Goal: Task Accomplishment & Management: Complete application form

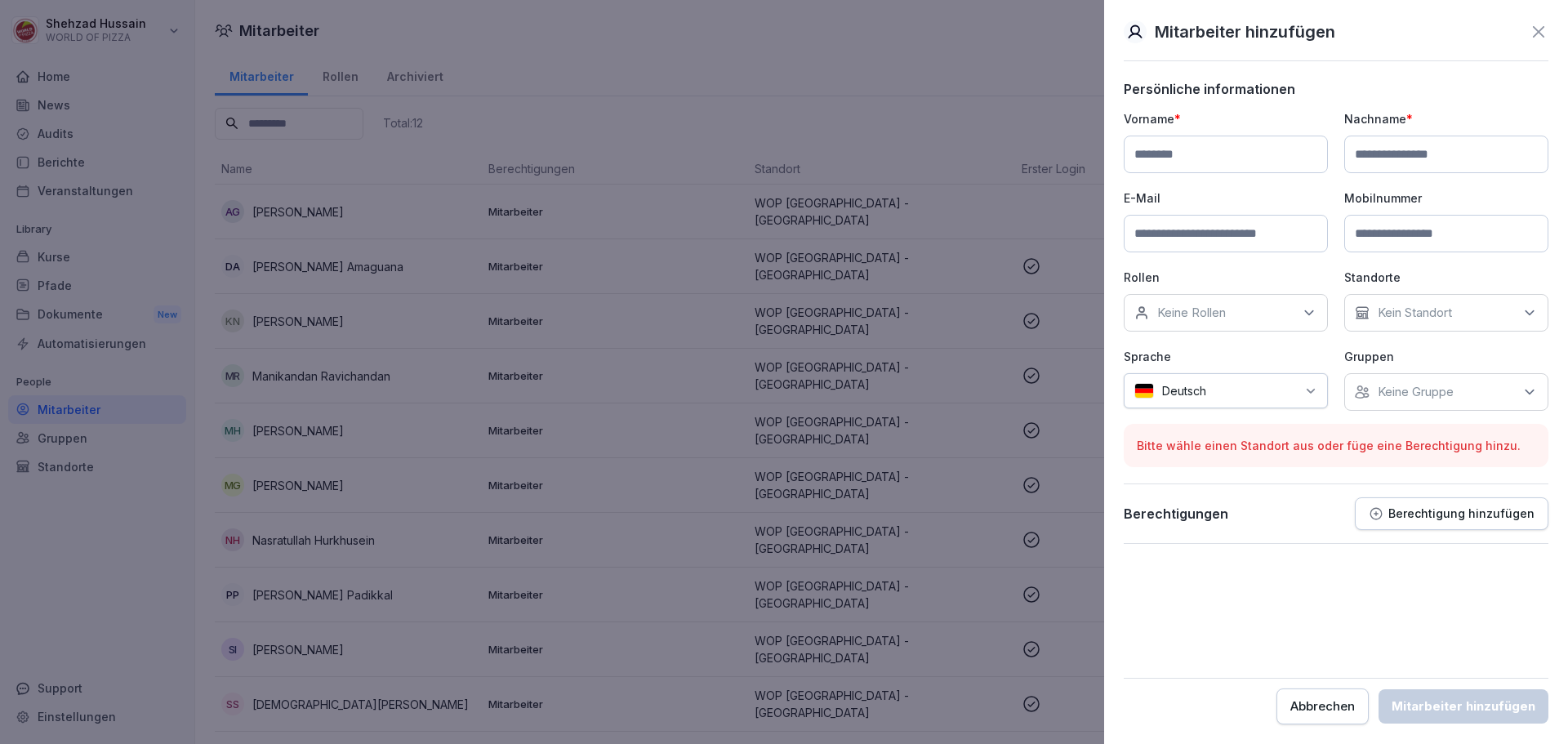
click at [1182, 160] on input at bounding box center [1226, 155] width 204 height 38
type input "*****"
click at [1463, 152] on input at bounding box center [1446, 155] width 204 height 38
type input "******"
click at [1219, 157] on input "*****" at bounding box center [1226, 155] width 204 height 38
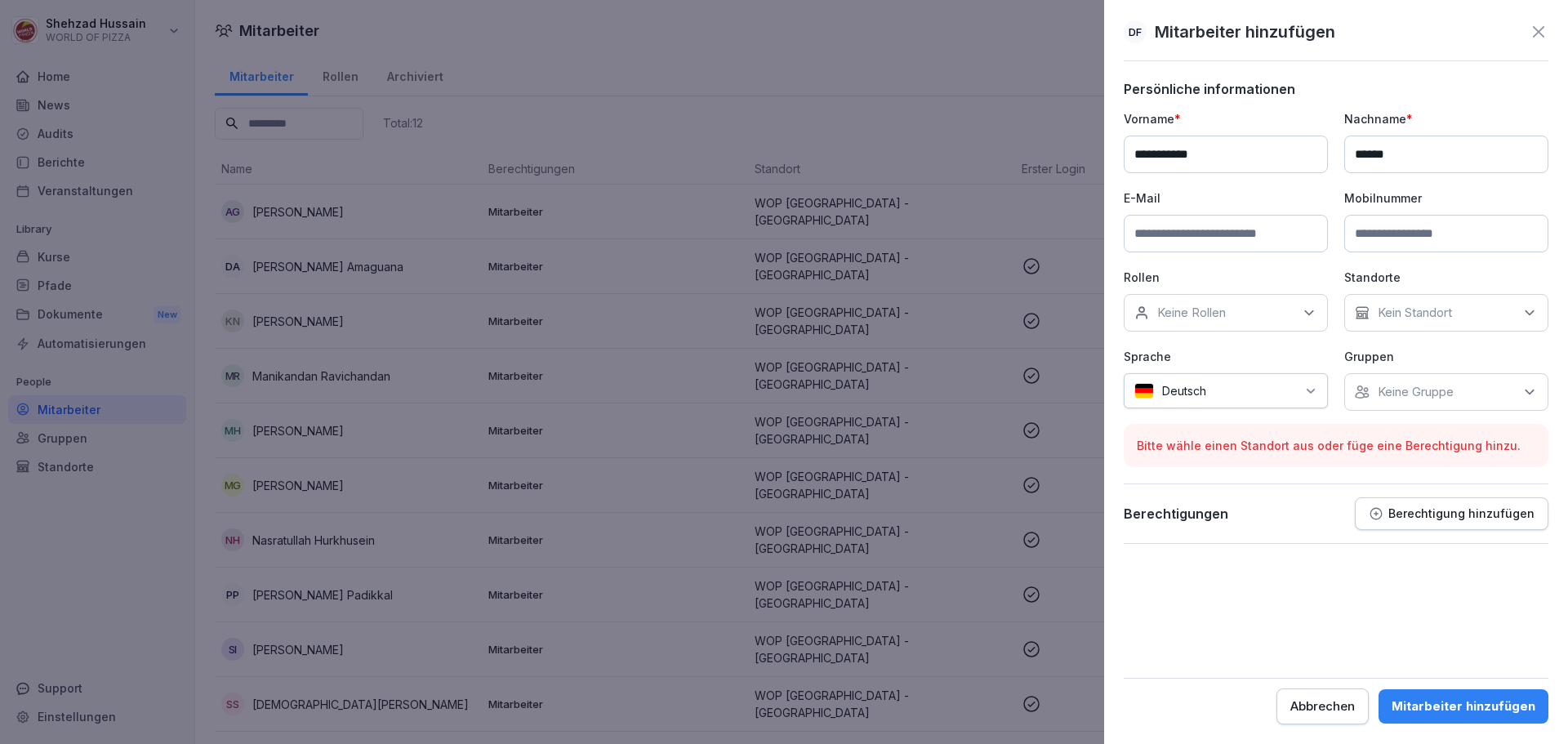
type input "**********"
click at [1250, 240] on input at bounding box center [1226, 234] width 204 height 38
type input "**********"
click at [1404, 322] on div "Kein Standort" at bounding box center [1446, 313] width 204 height 38
click at [1414, 389] on label "WOP [GEOGRAPHIC_DATA] - [GEOGRAPHIC_DATA]" at bounding box center [1459, 395] width 172 height 30
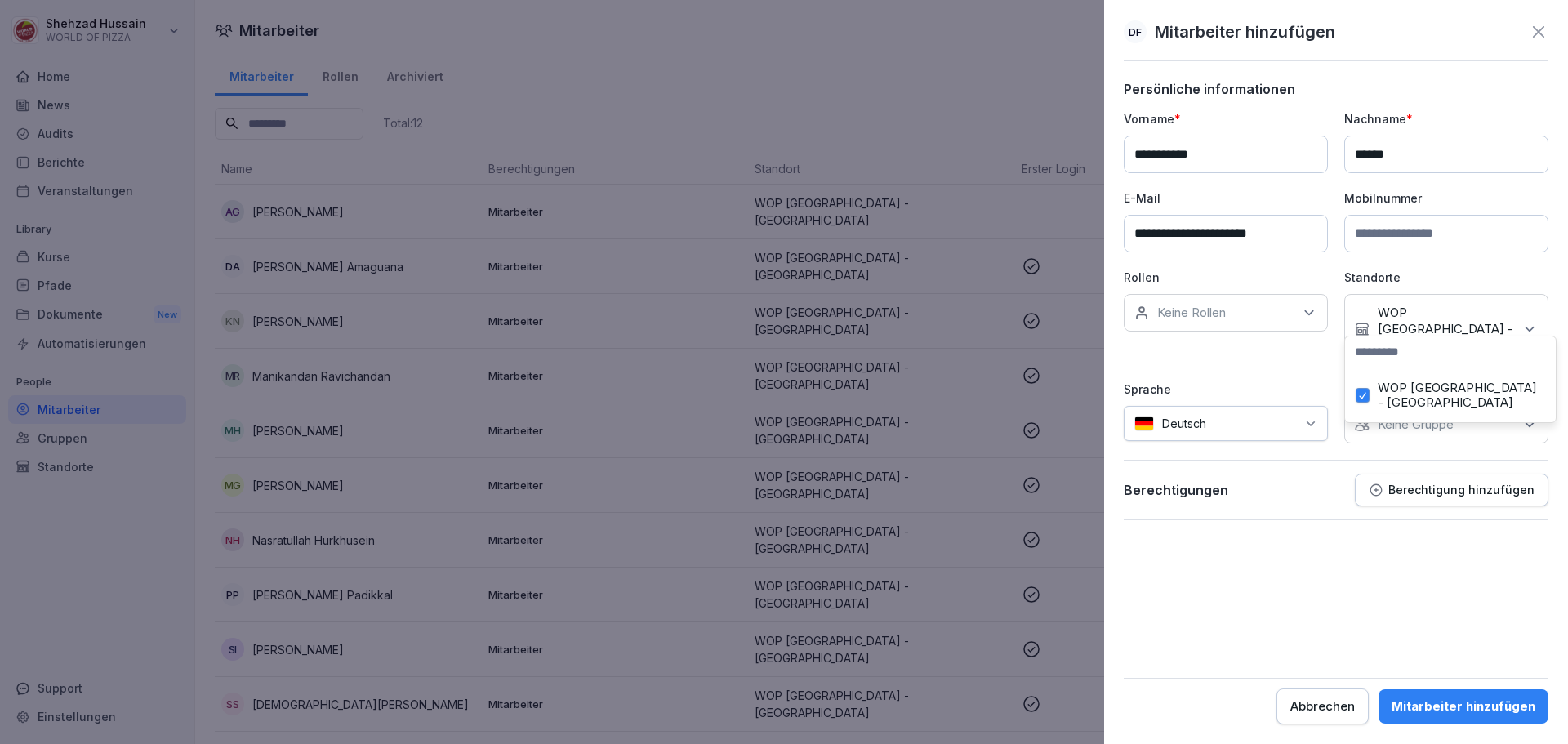
click at [1414, 384] on label "WOP [GEOGRAPHIC_DATA] - [GEOGRAPHIC_DATA]" at bounding box center [1461, 395] width 167 height 30
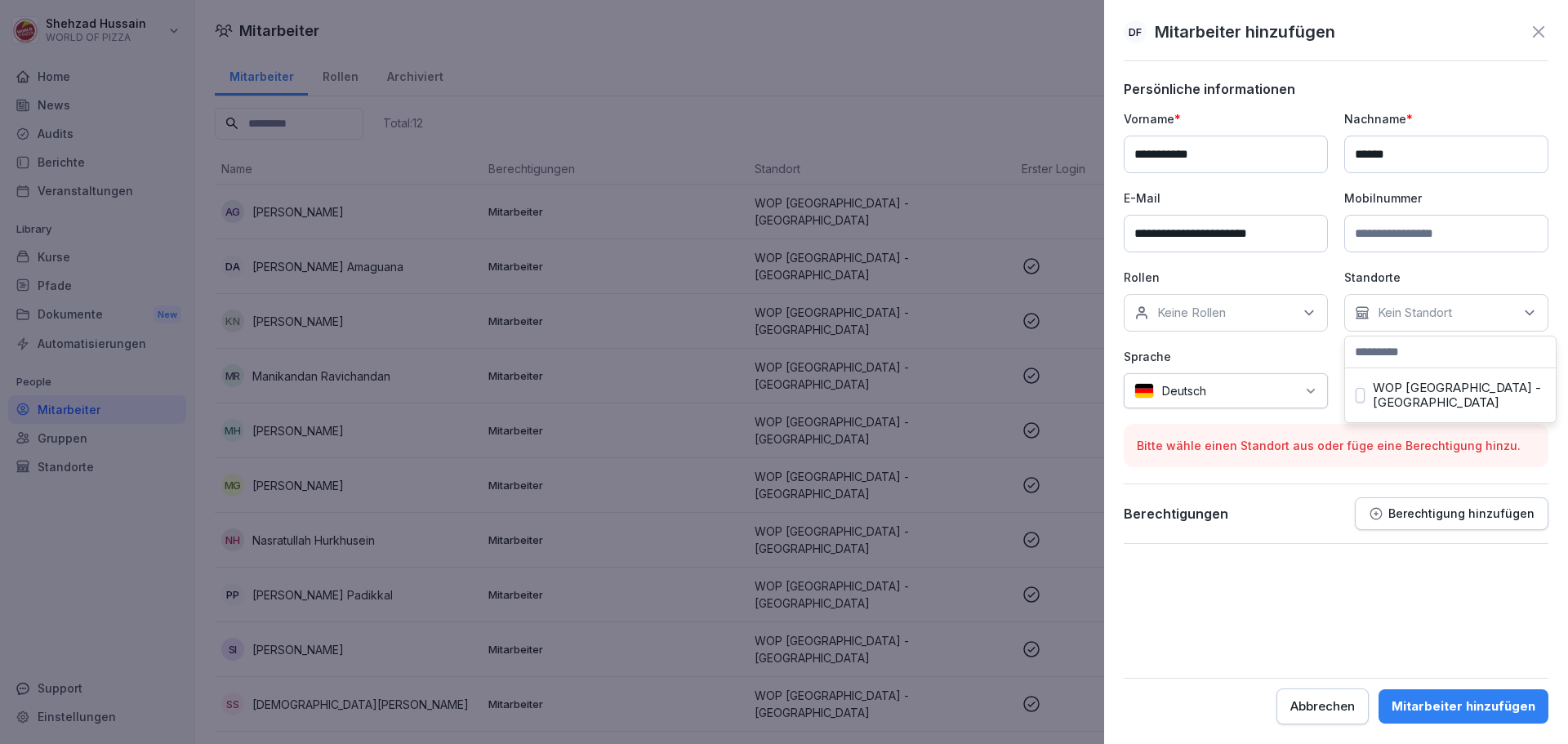
click at [1419, 398] on div "WOP [GEOGRAPHIC_DATA] - [GEOGRAPHIC_DATA]" at bounding box center [1450, 395] width 203 height 46
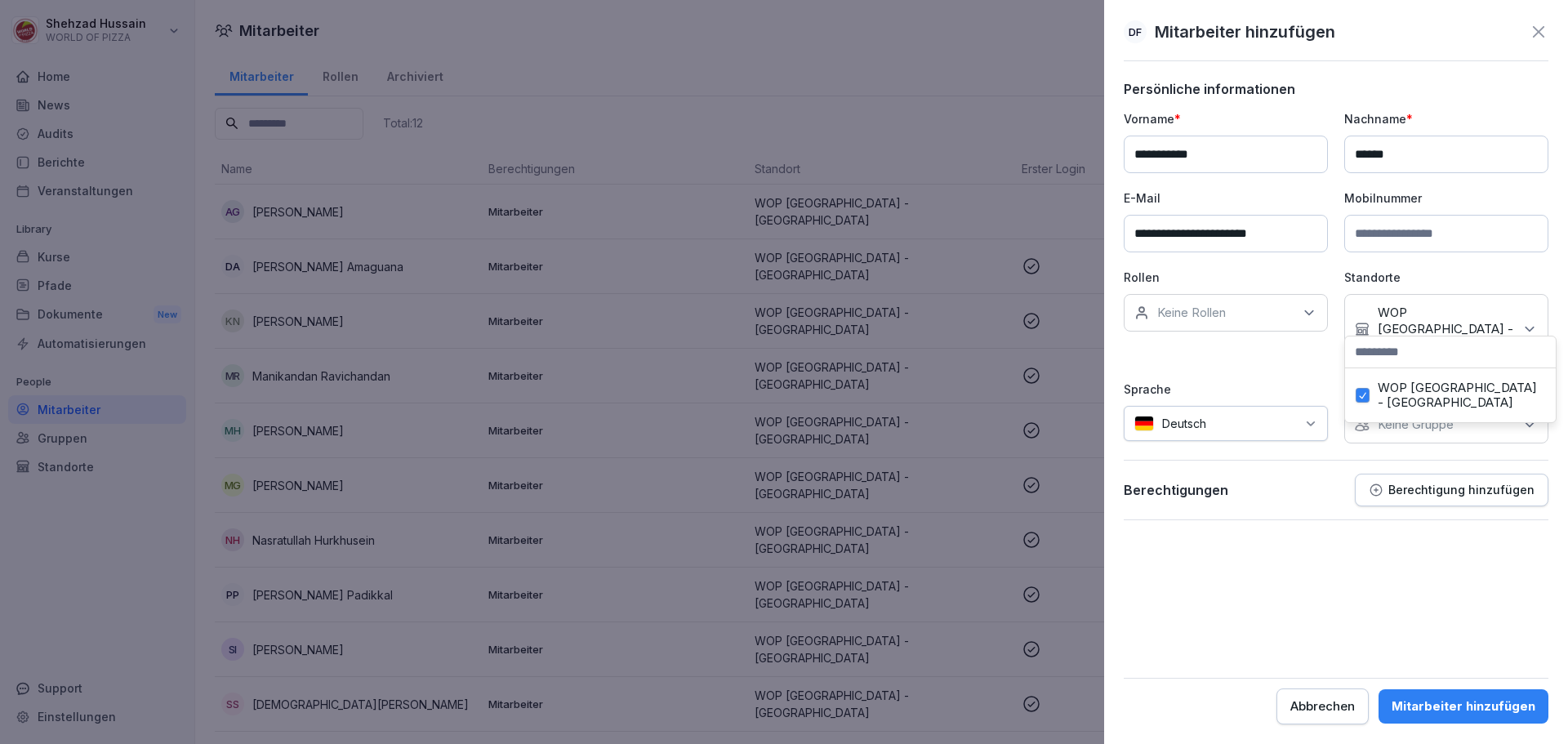
click at [1264, 319] on div "Keine Rollen" at bounding box center [1226, 313] width 204 height 38
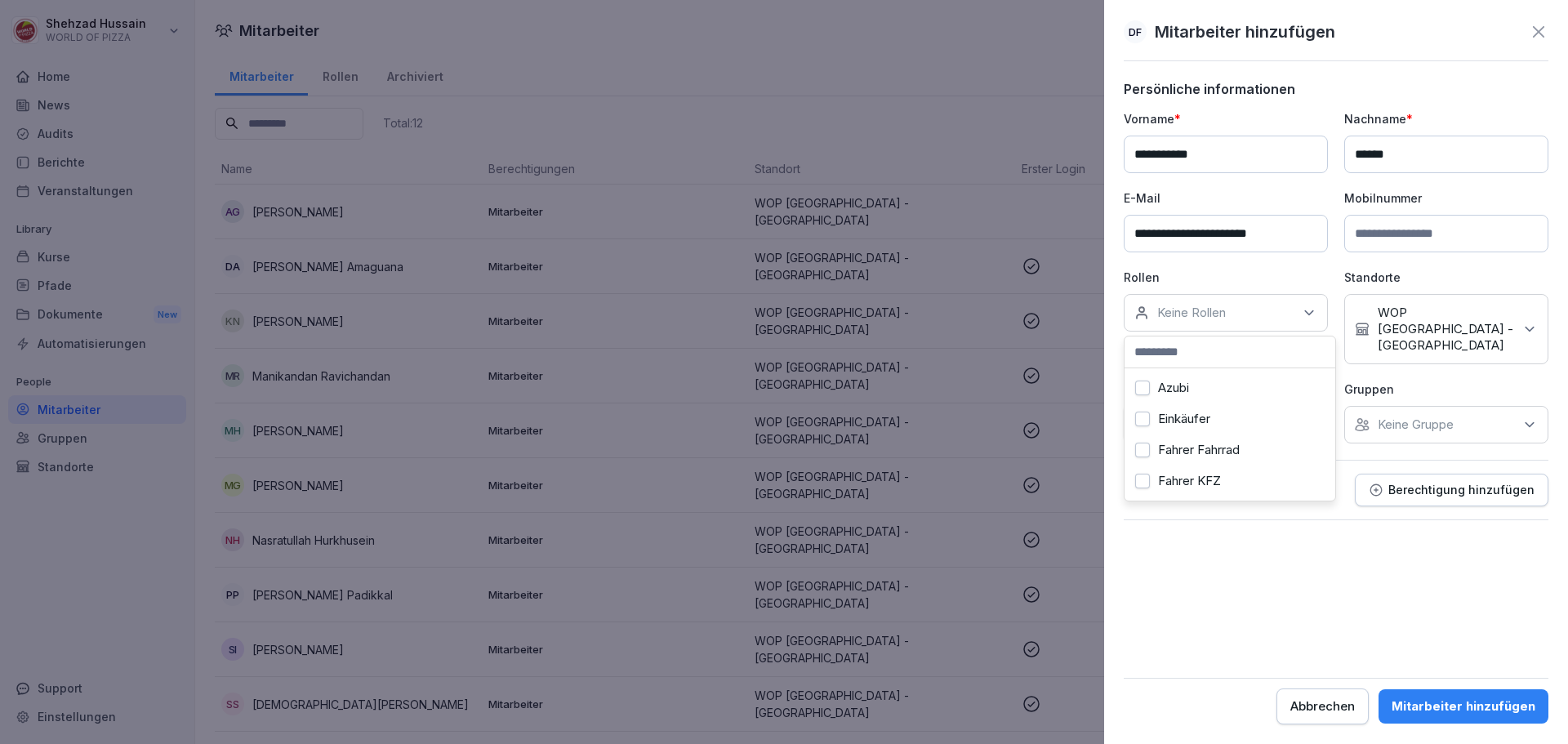
scroll to position [81, 0]
drag, startPoint x: 1214, startPoint y: 432, endPoint x: 1223, endPoint y: 442, distance: 13.5
click at [1214, 433] on label "Fahrer KFZ und Bike" at bounding box center [1214, 430] width 114 height 15
drag, startPoint x: 1212, startPoint y: 422, endPoint x: 1222, endPoint y: 430, distance: 12.8
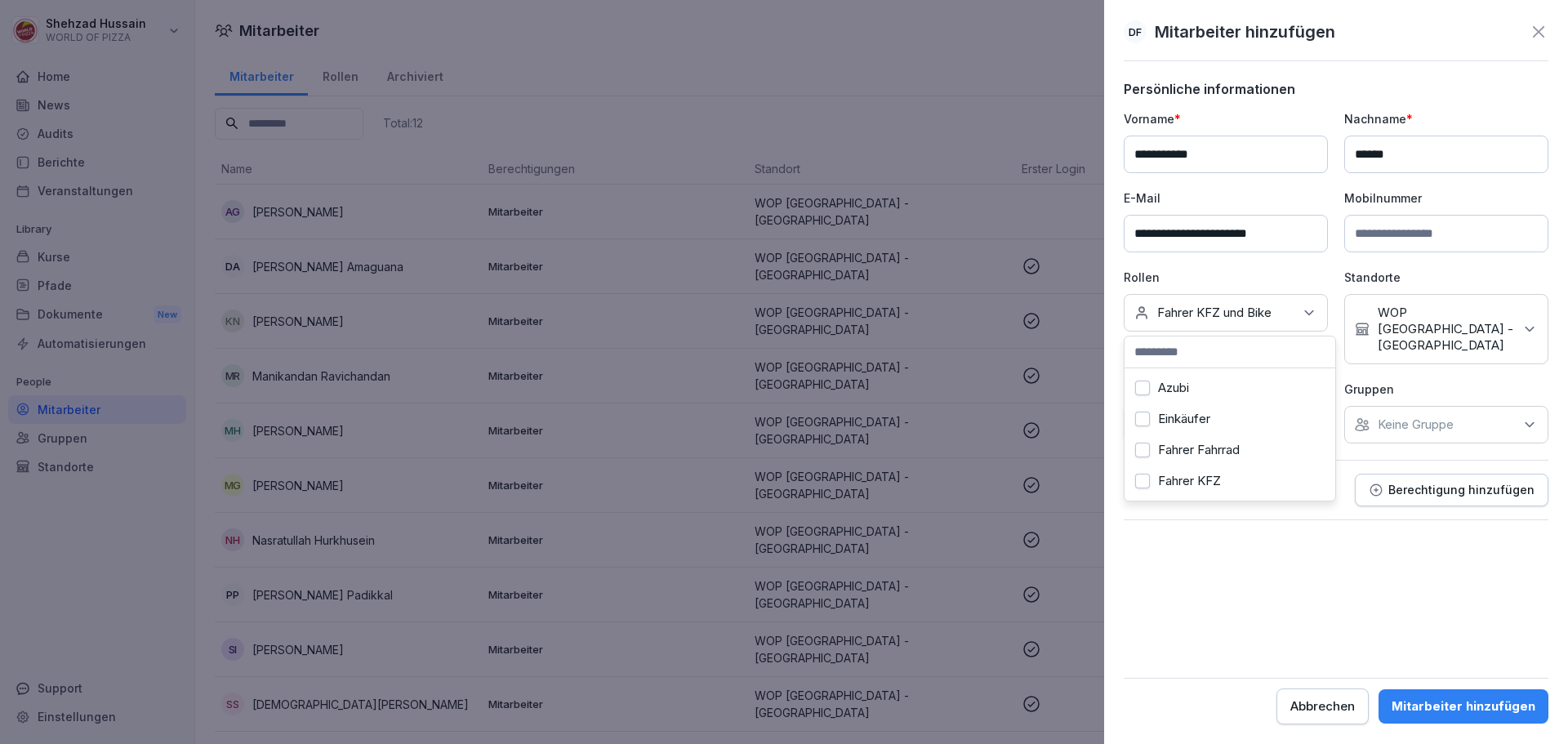
click at [1214, 422] on div "Einkäufer" at bounding box center [1230, 418] width 203 height 31
click at [1480, 709] on div "Mitarbeiter hinzufügen" at bounding box center [1463, 706] width 144 height 18
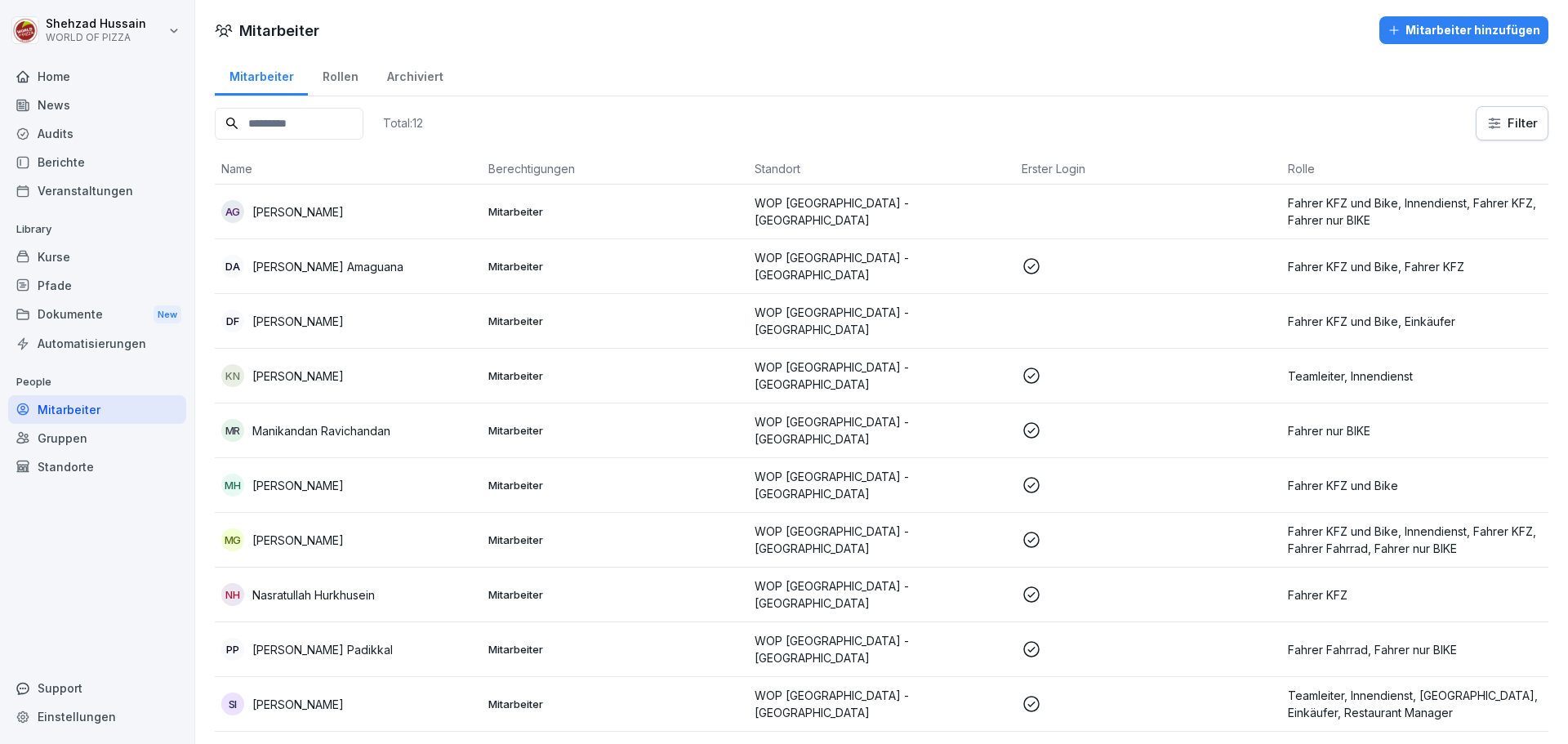
click at [742, 324] on td "Mitarbeiter" at bounding box center [616, 321] width 267 height 54
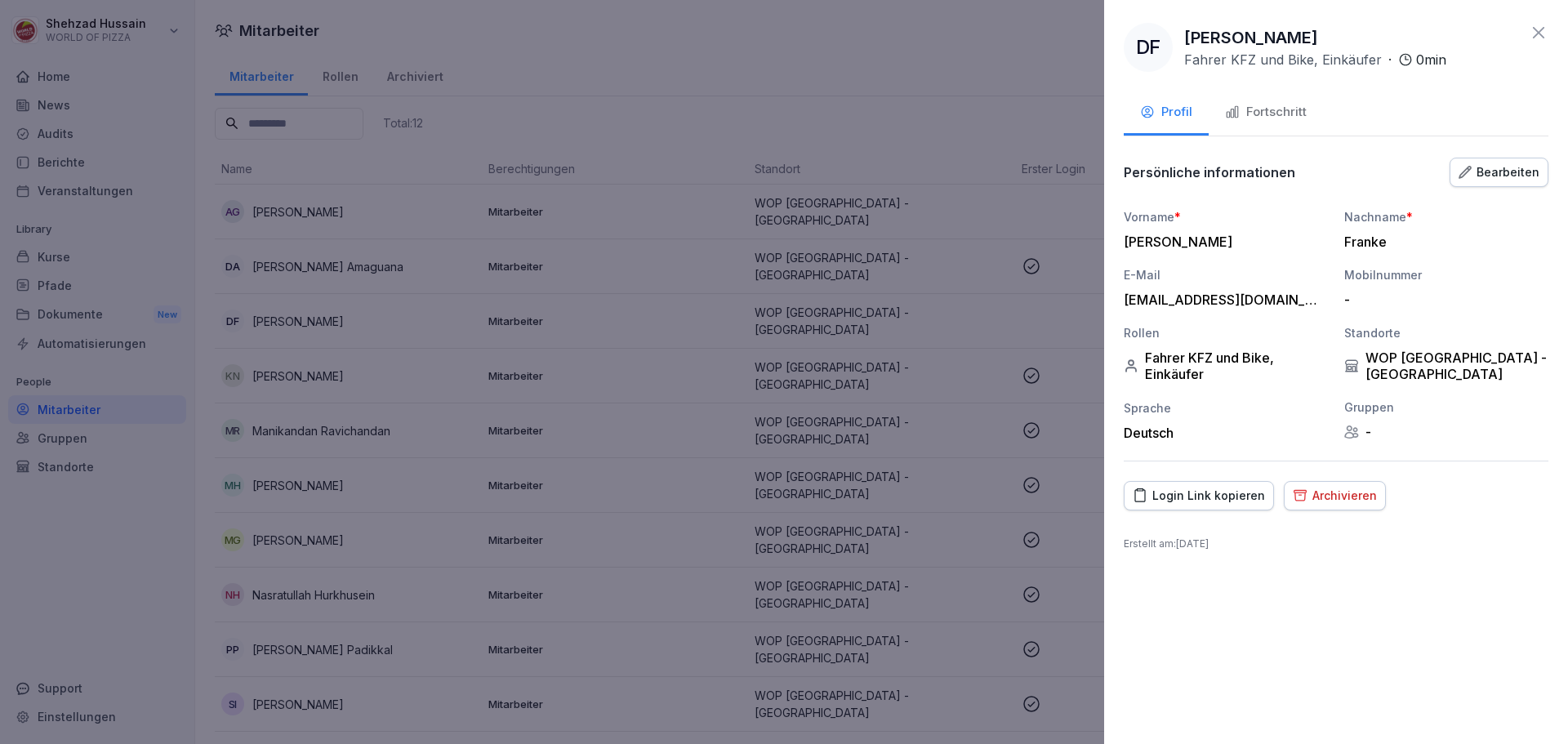
click at [1277, 120] on div "Fortschritt" at bounding box center [1266, 112] width 81 height 19
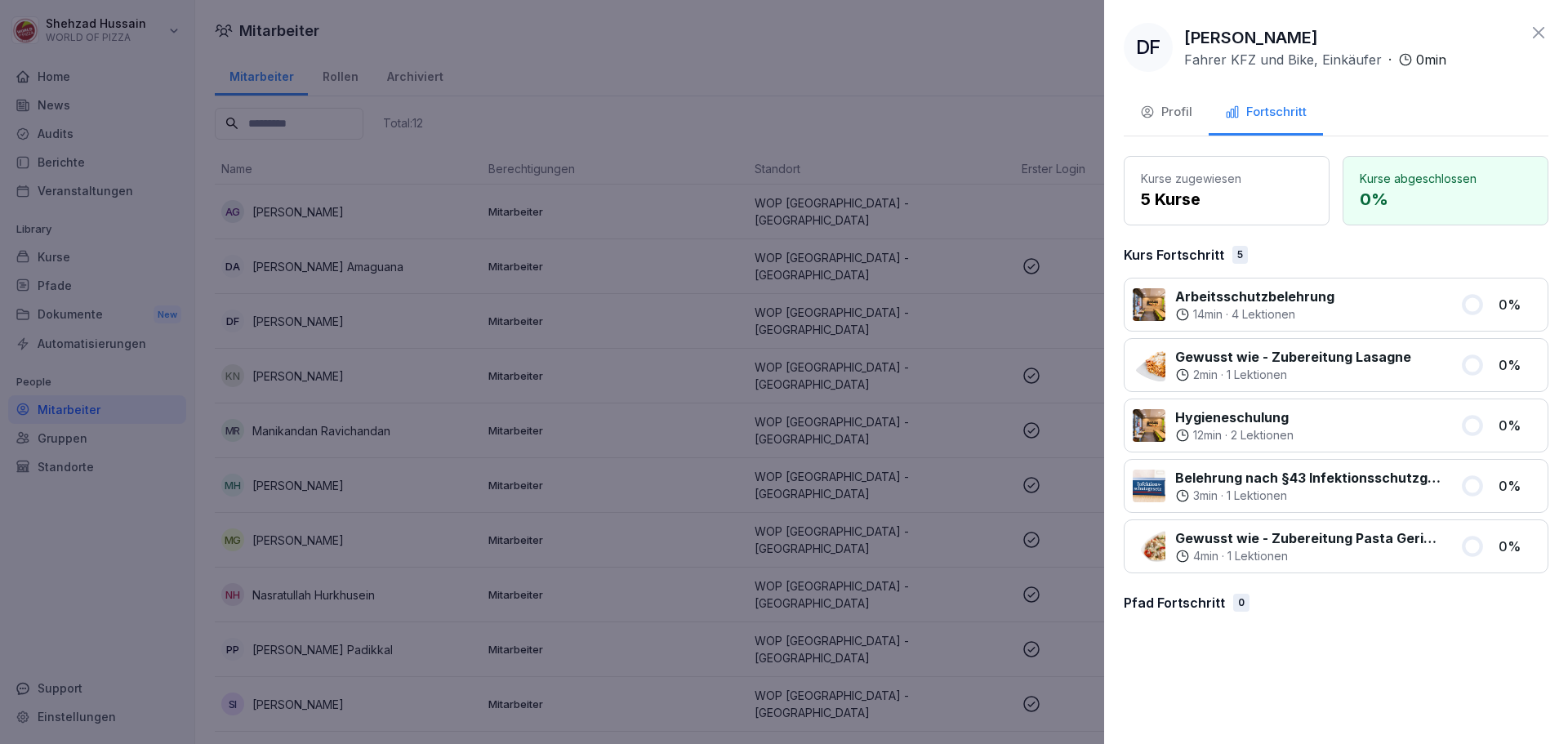
click at [1175, 108] on div "Profil" at bounding box center [1166, 112] width 52 height 19
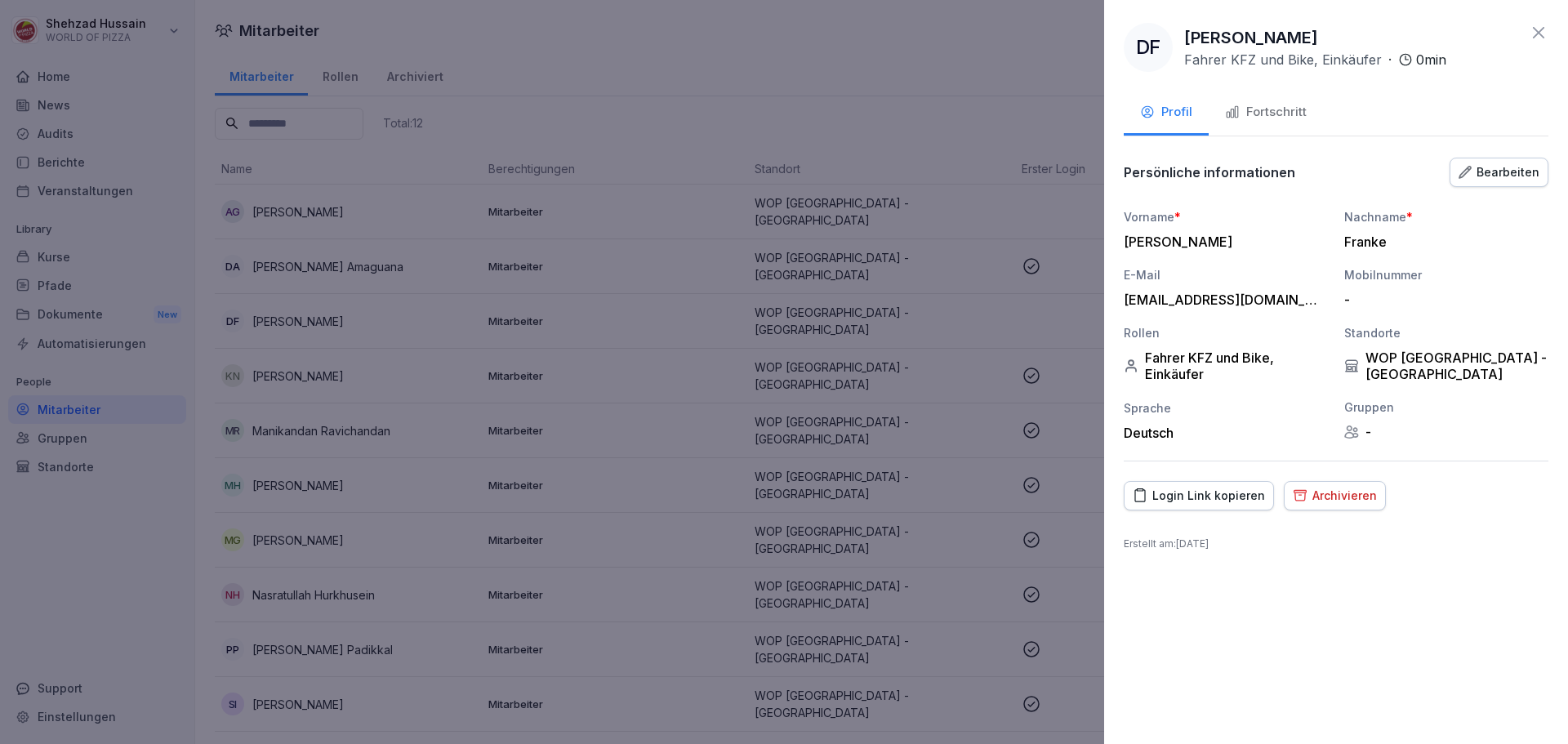
click at [1243, 115] on div "Fortschritt" at bounding box center [1266, 112] width 81 height 19
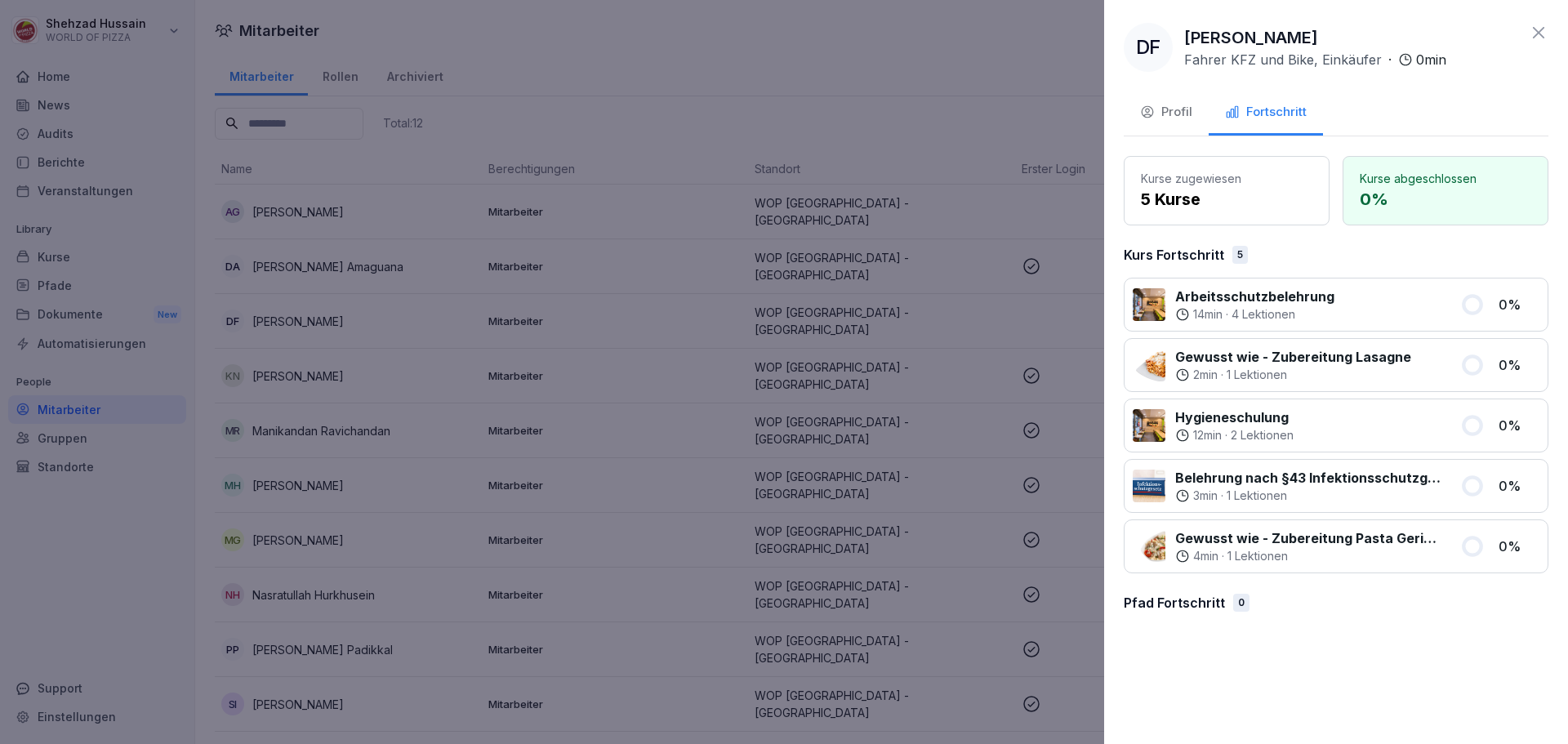
click at [1031, 95] on div at bounding box center [784, 372] width 1568 height 744
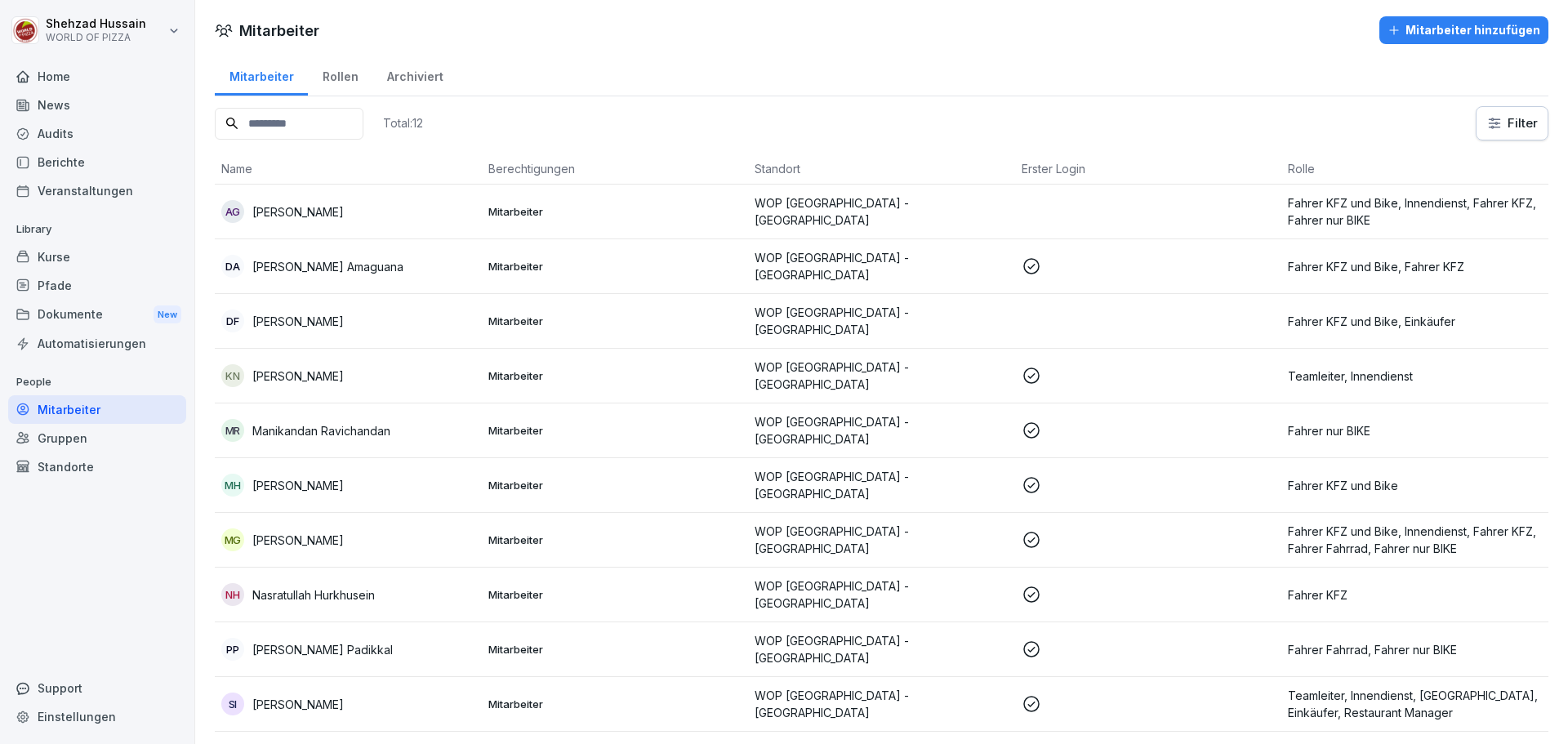
click at [1050, 223] on td at bounding box center [1149, 211] width 267 height 54
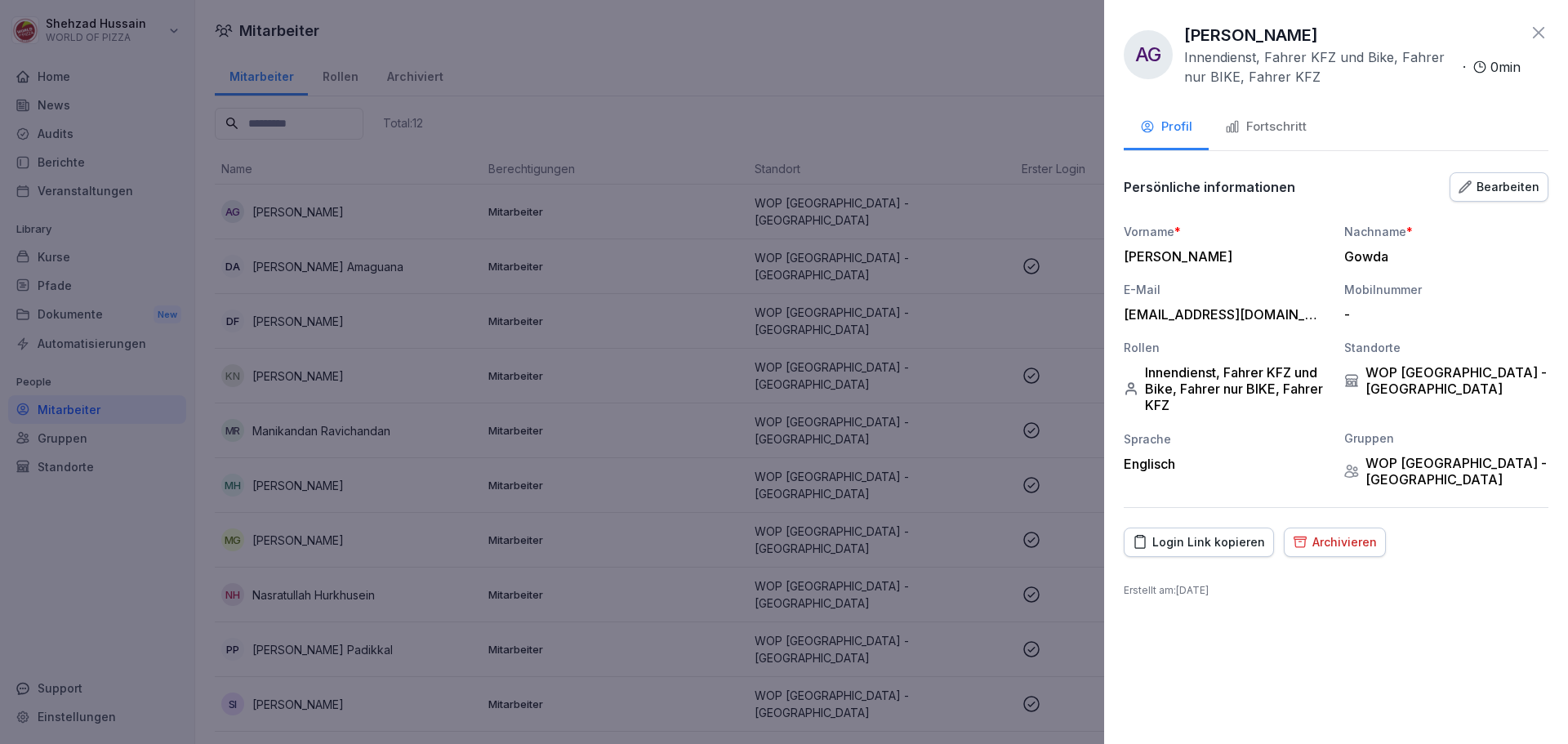
click at [1492, 196] on button "Bearbeiten" at bounding box center [1500, 187] width 99 height 30
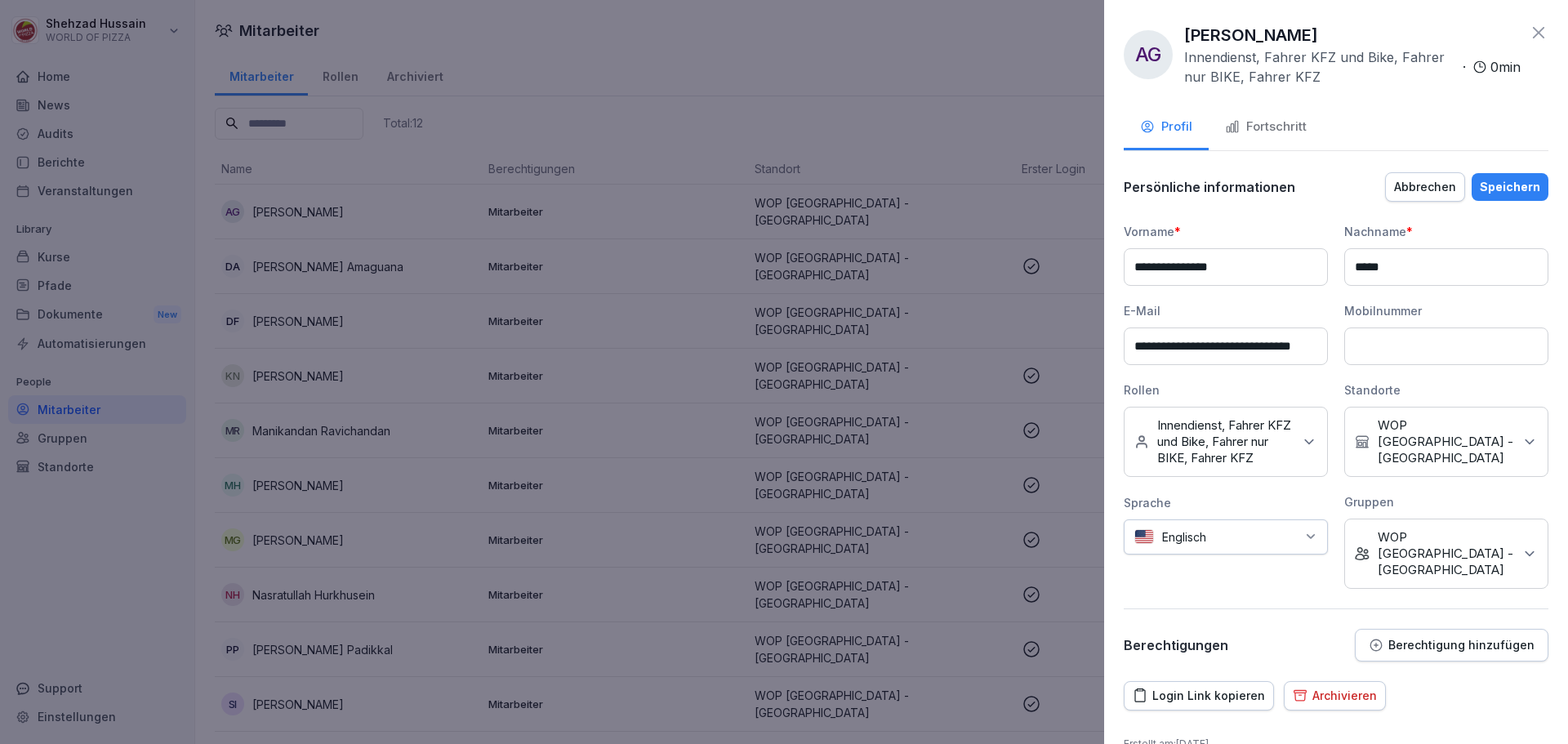
click at [1543, 28] on icon at bounding box center [1539, 33] width 12 height 12
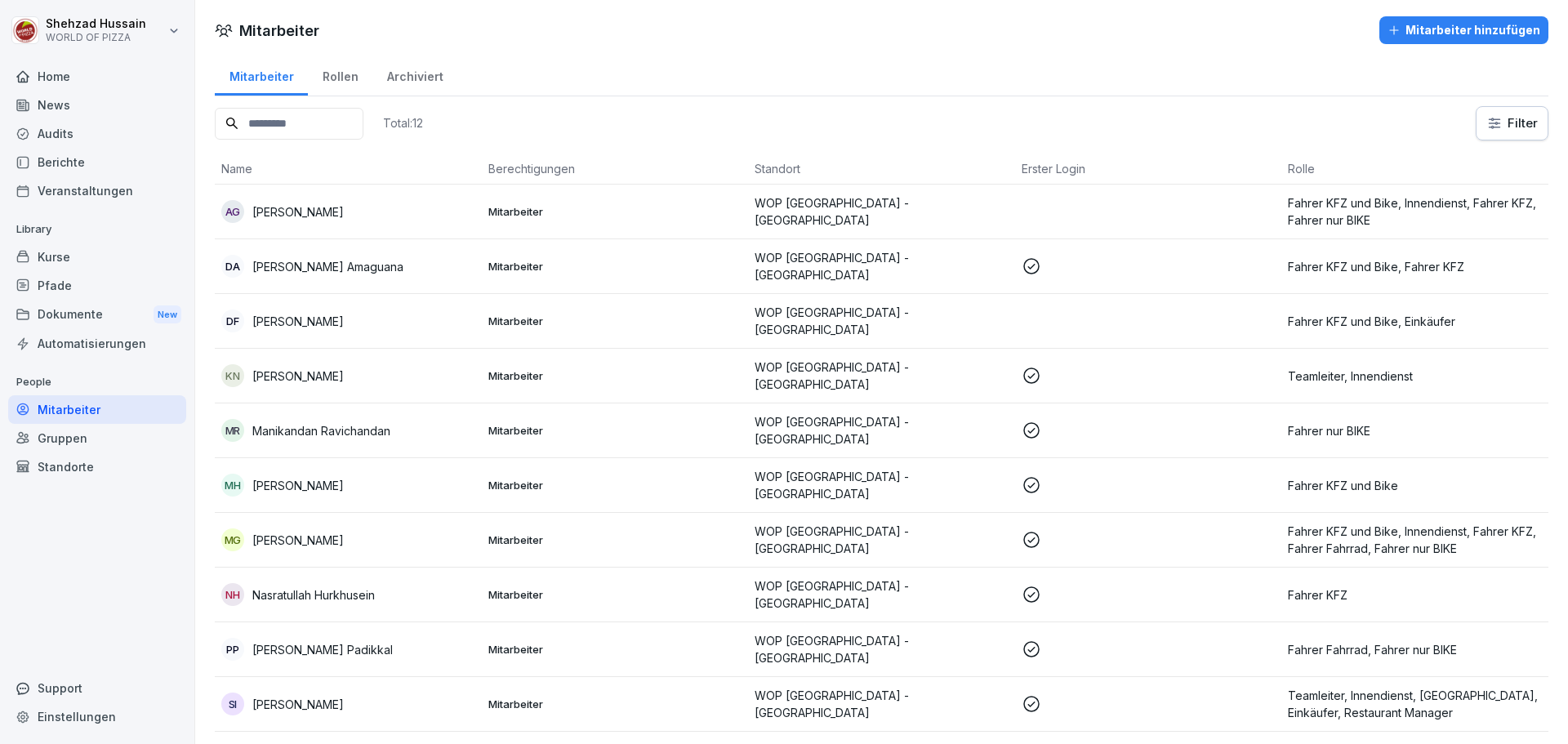
click at [918, 211] on p "WOP [GEOGRAPHIC_DATA] - [GEOGRAPHIC_DATA]" at bounding box center [882, 211] width 254 height 35
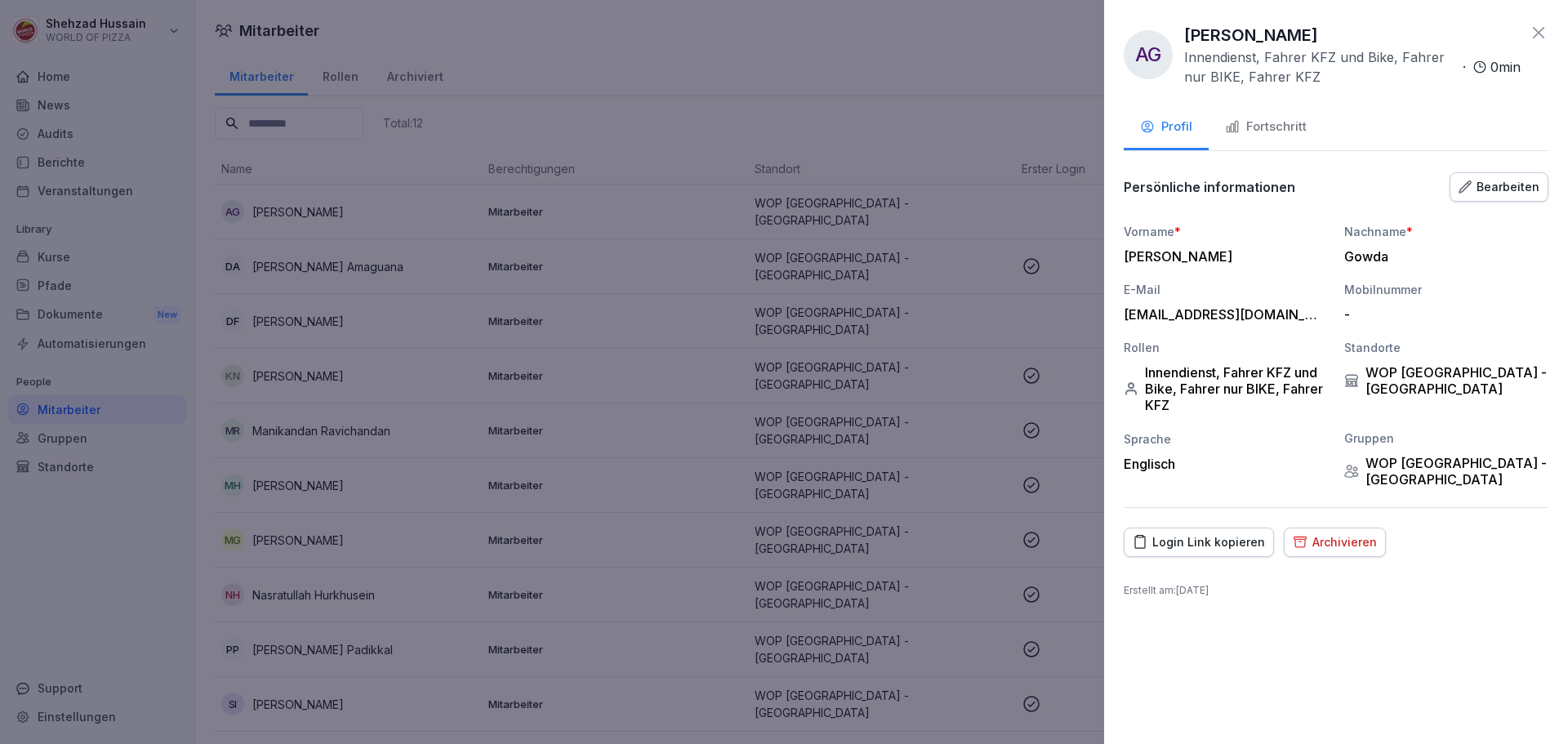
click at [1283, 121] on div "Fortschritt" at bounding box center [1266, 127] width 81 height 19
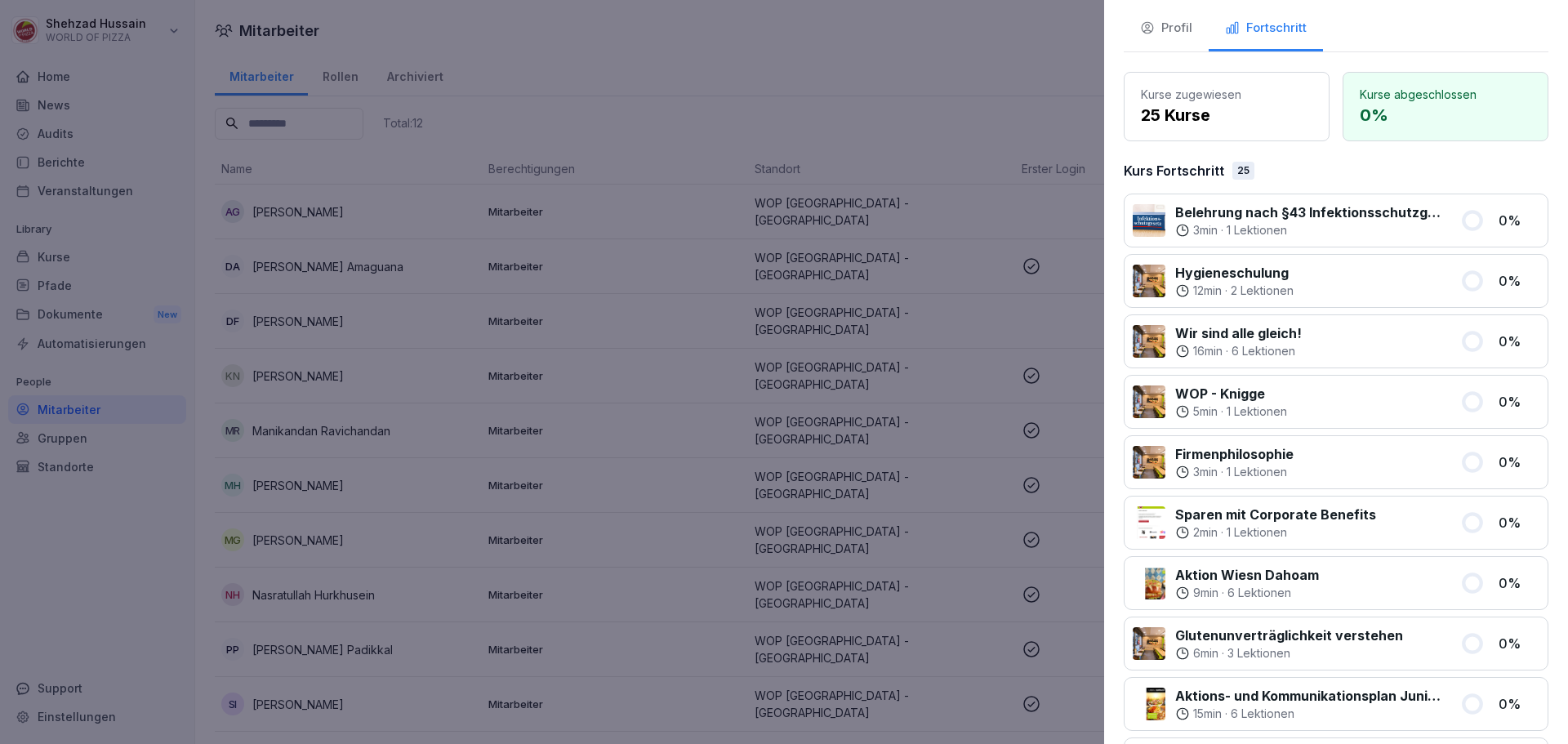
scroll to position [0, 0]
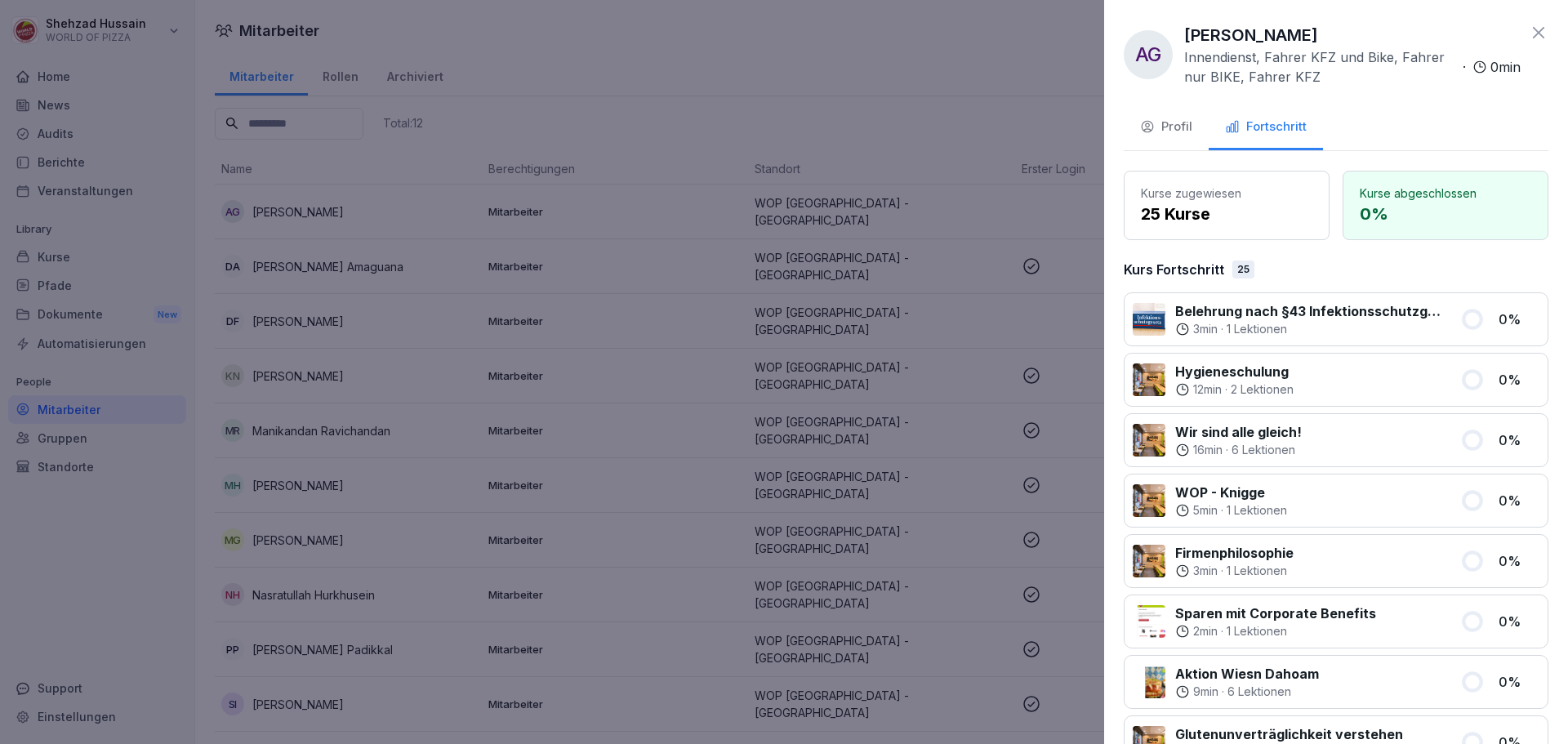
click at [1530, 32] on icon at bounding box center [1539, 33] width 20 height 20
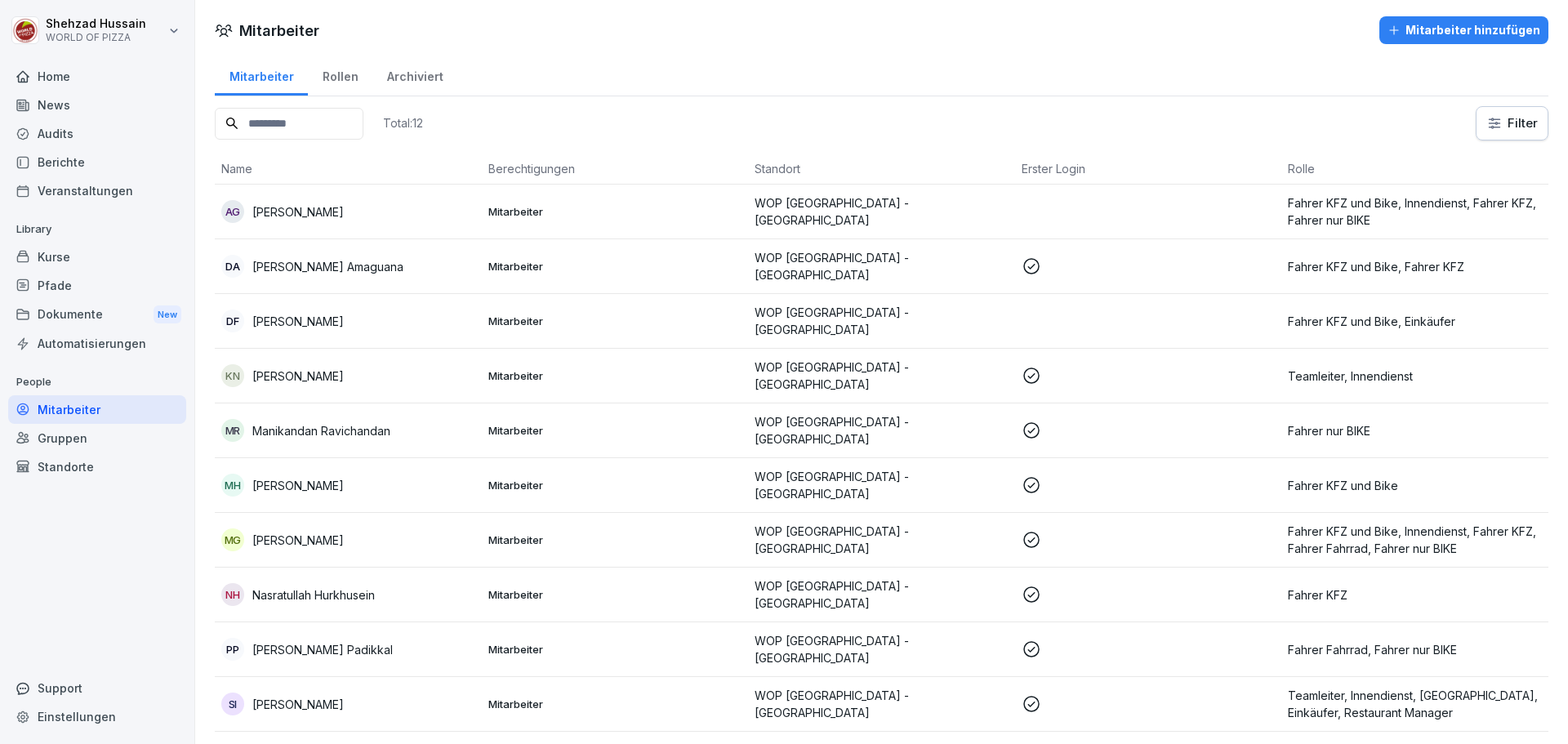
click at [557, 315] on p "Mitarbeiter" at bounding box center [615, 321] width 254 height 15
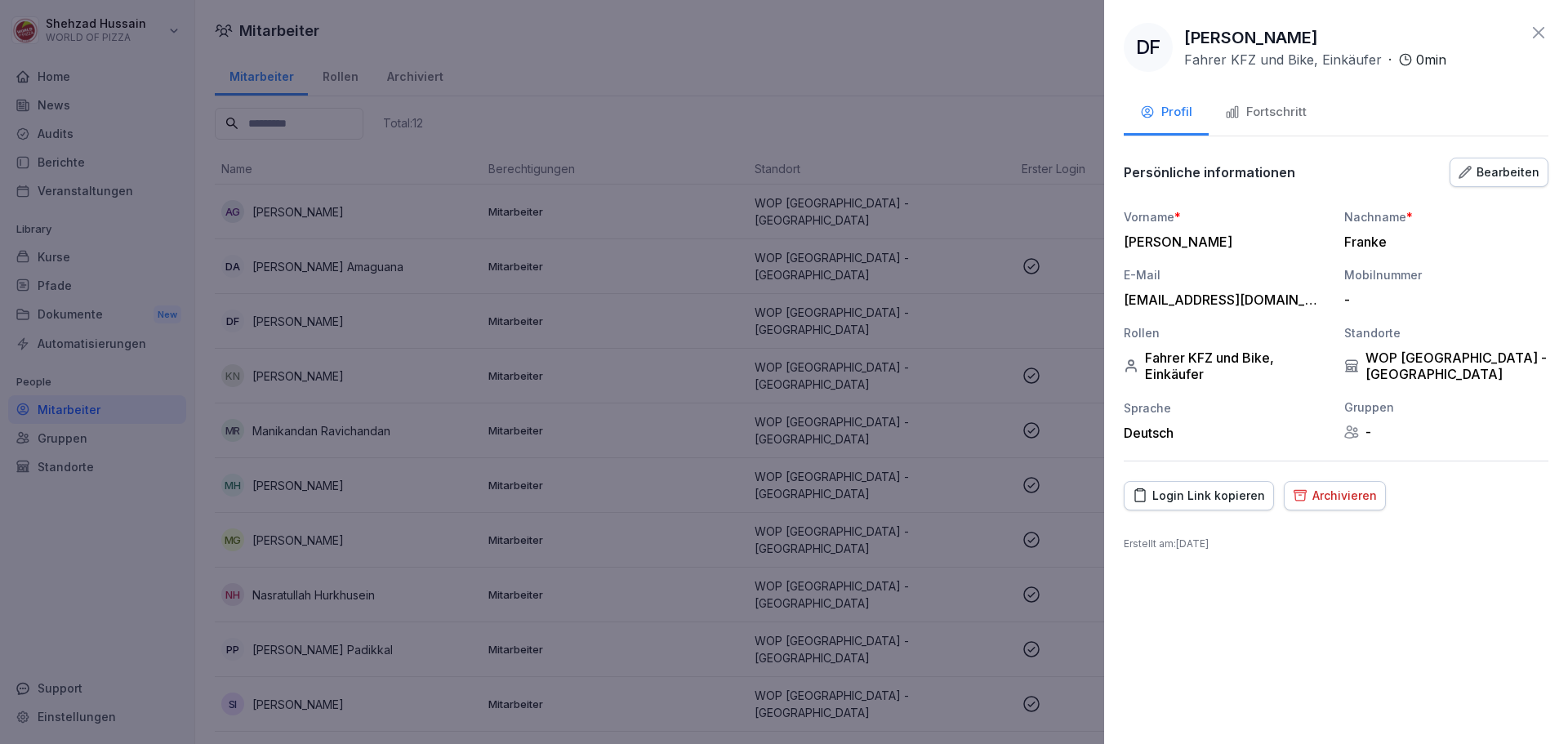
click at [1255, 96] on button "Fortschritt" at bounding box center [1266, 113] width 114 height 45
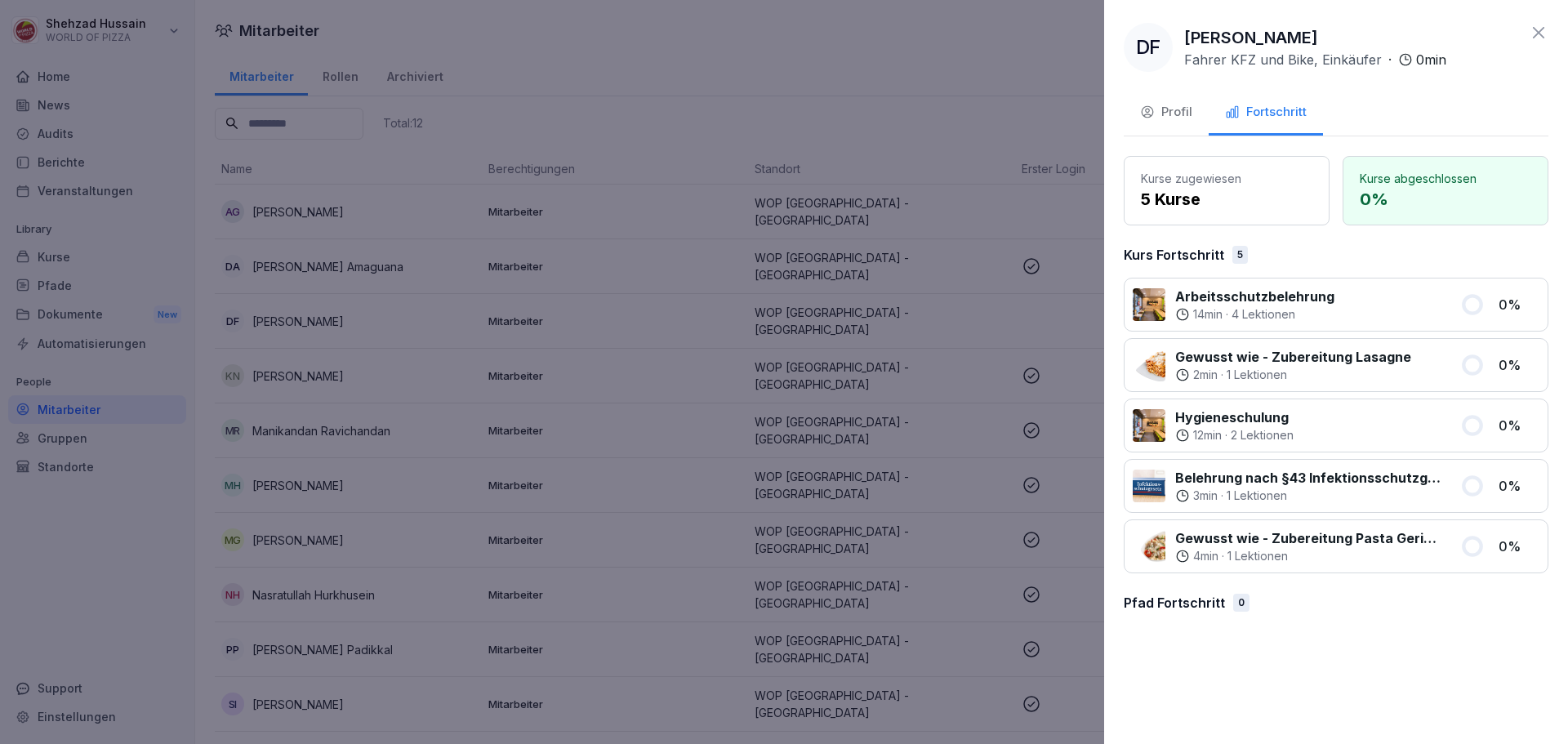
click at [1255, 104] on div "Fortschritt" at bounding box center [1266, 112] width 81 height 19
click at [696, 81] on div at bounding box center [784, 372] width 1568 height 744
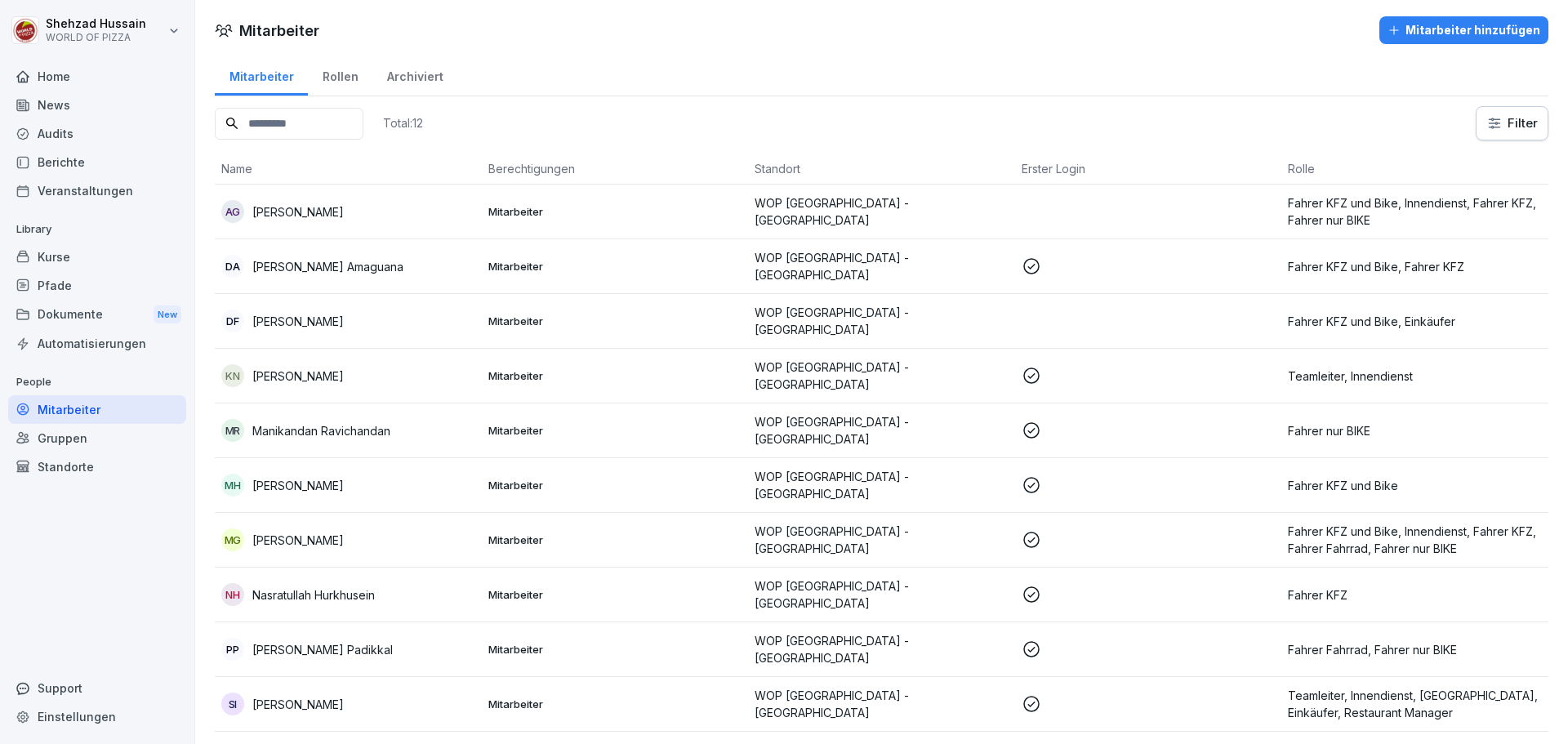
click at [622, 324] on p "Mitarbeiter" at bounding box center [615, 321] width 254 height 15
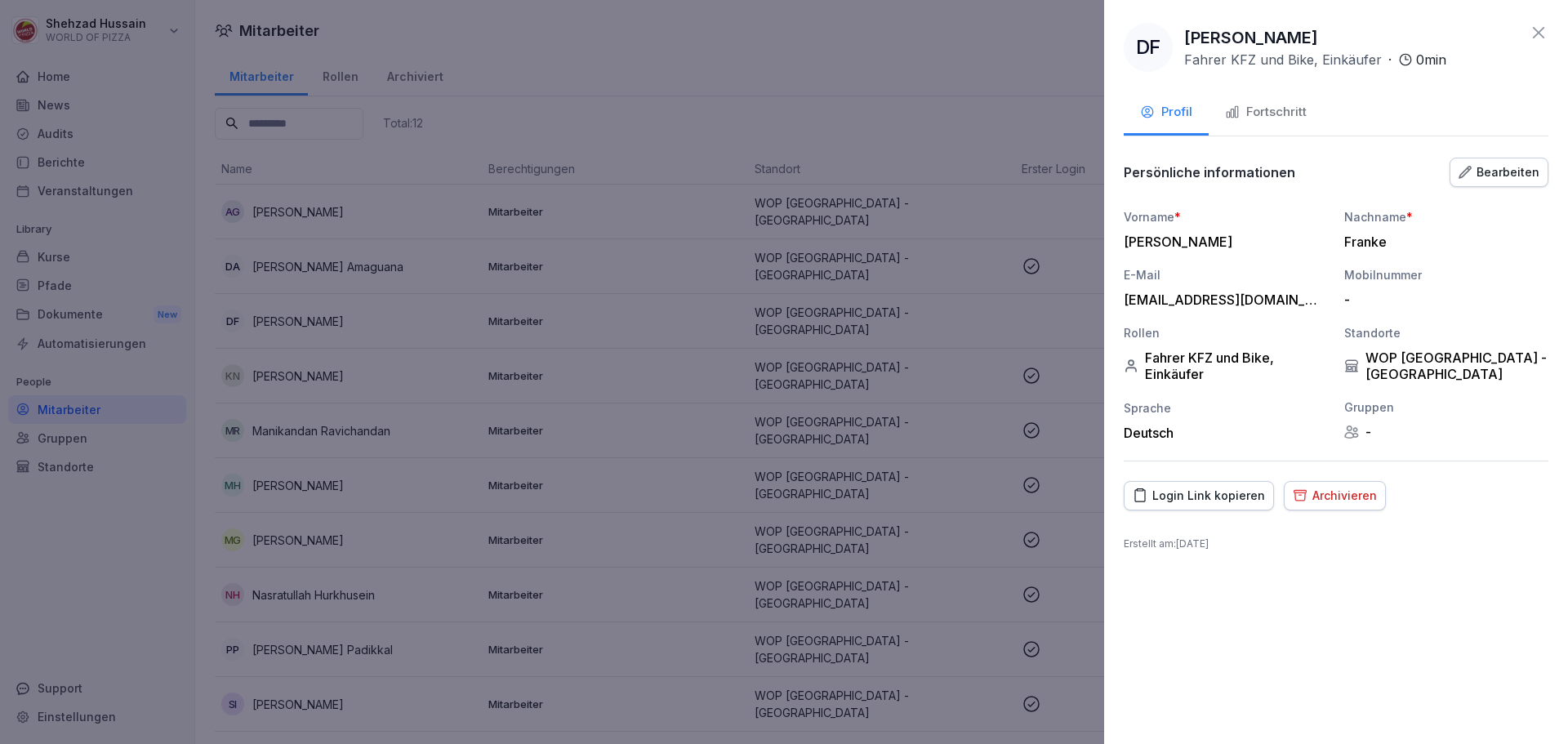
click at [1488, 181] on button "Bearbeiten" at bounding box center [1500, 172] width 99 height 30
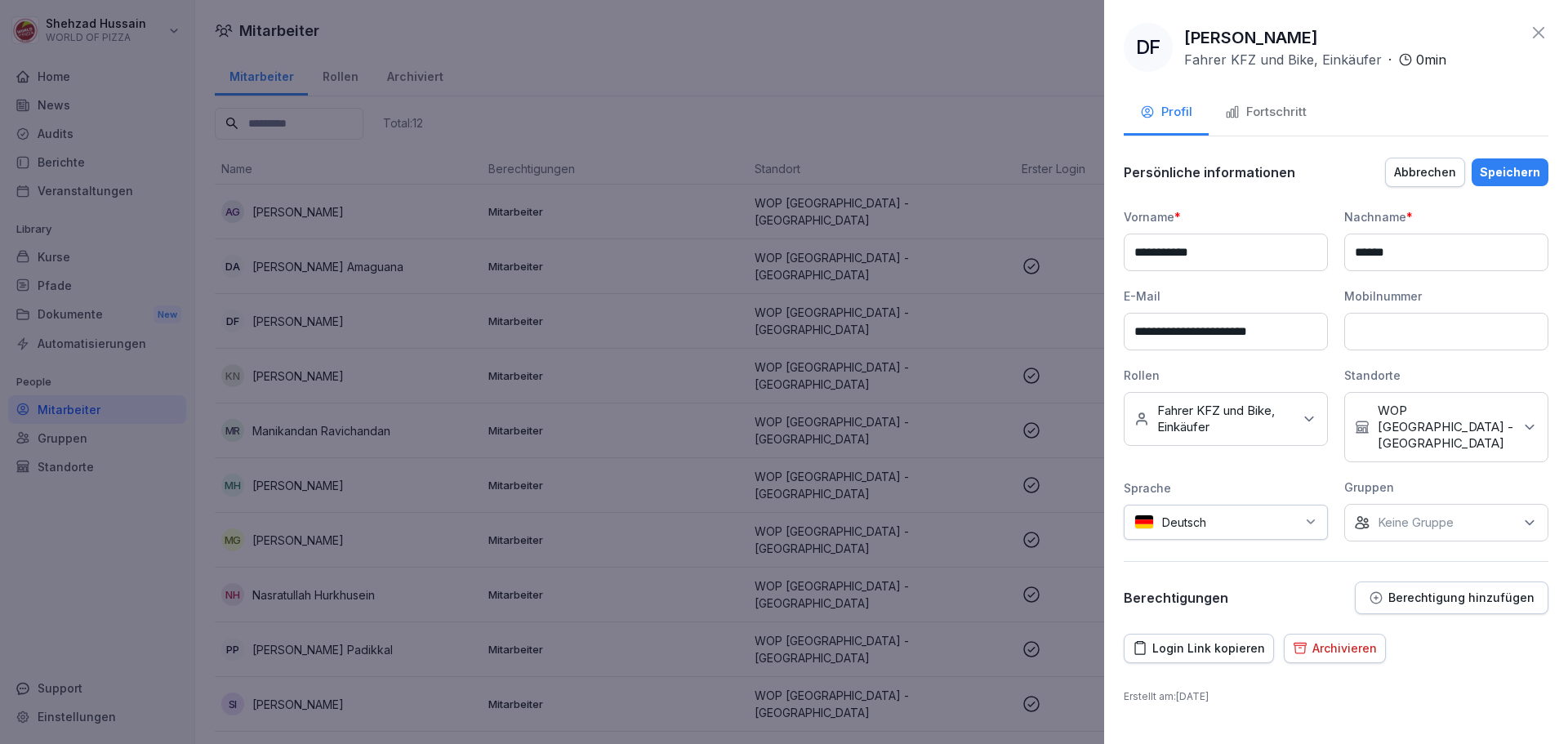
click at [1277, 444] on div "Keine Rollen Fahrer KFZ und Bike, Einkäufer" at bounding box center [1226, 419] width 204 height 53
click at [1145, 563] on button "Fahrer Fahrrad" at bounding box center [1142, 564] width 15 height 15
click at [1146, 531] on button "Fahrer KFZ" at bounding box center [1142, 530] width 15 height 15
click at [1503, 174] on div "Speichern" at bounding box center [1510, 172] width 60 height 18
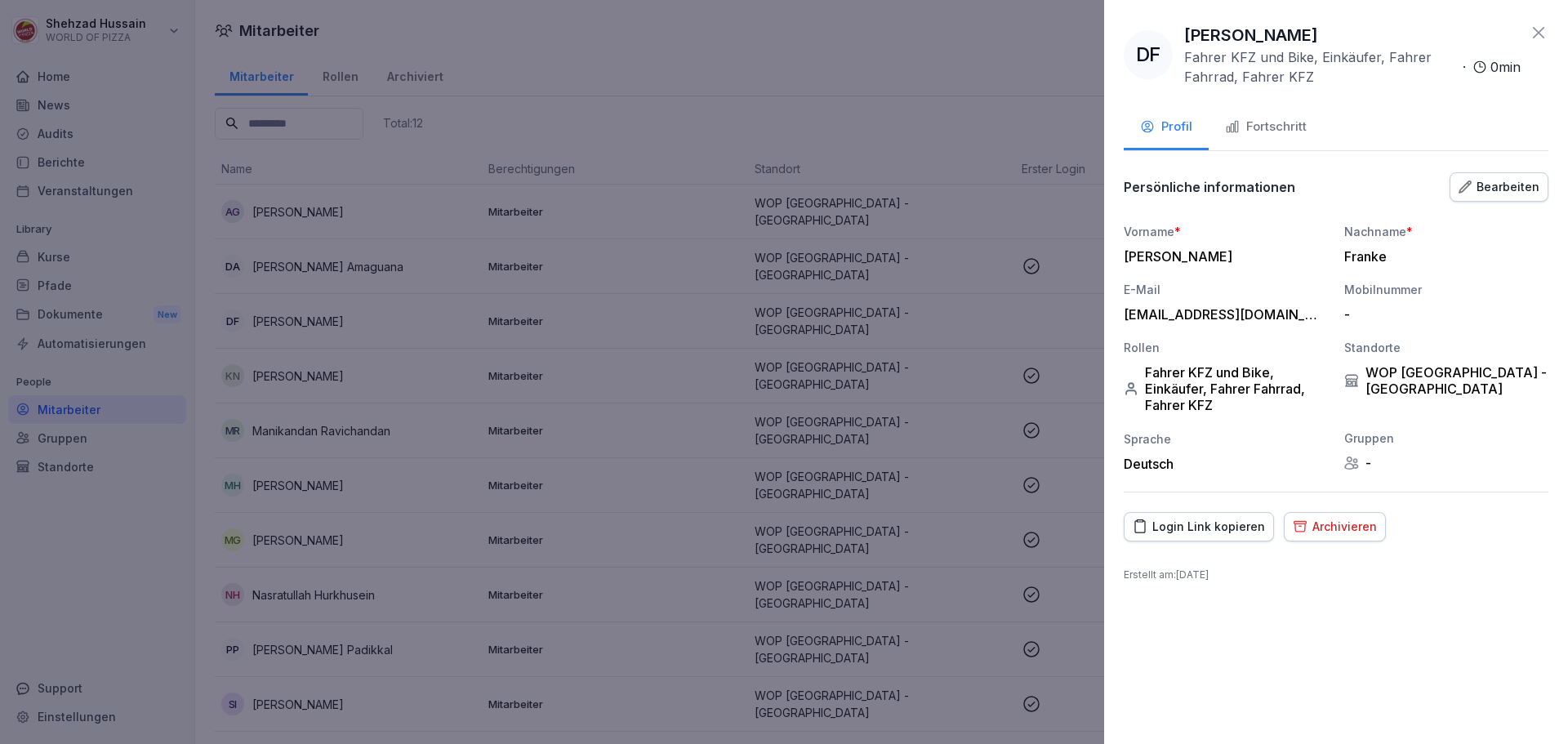
click at [1290, 130] on div "Fortschritt" at bounding box center [1266, 127] width 81 height 19
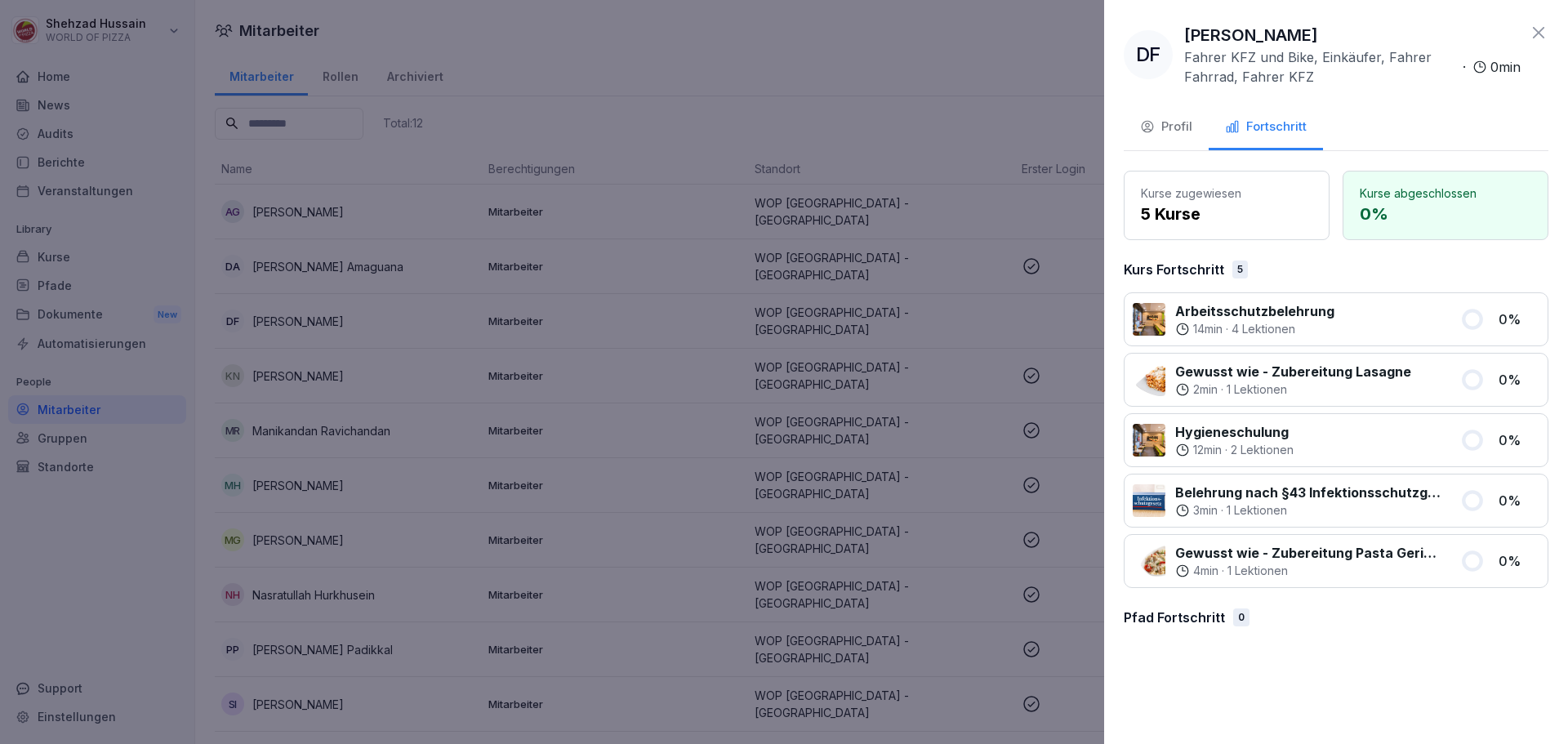
click at [737, 66] on div at bounding box center [784, 372] width 1568 height 744
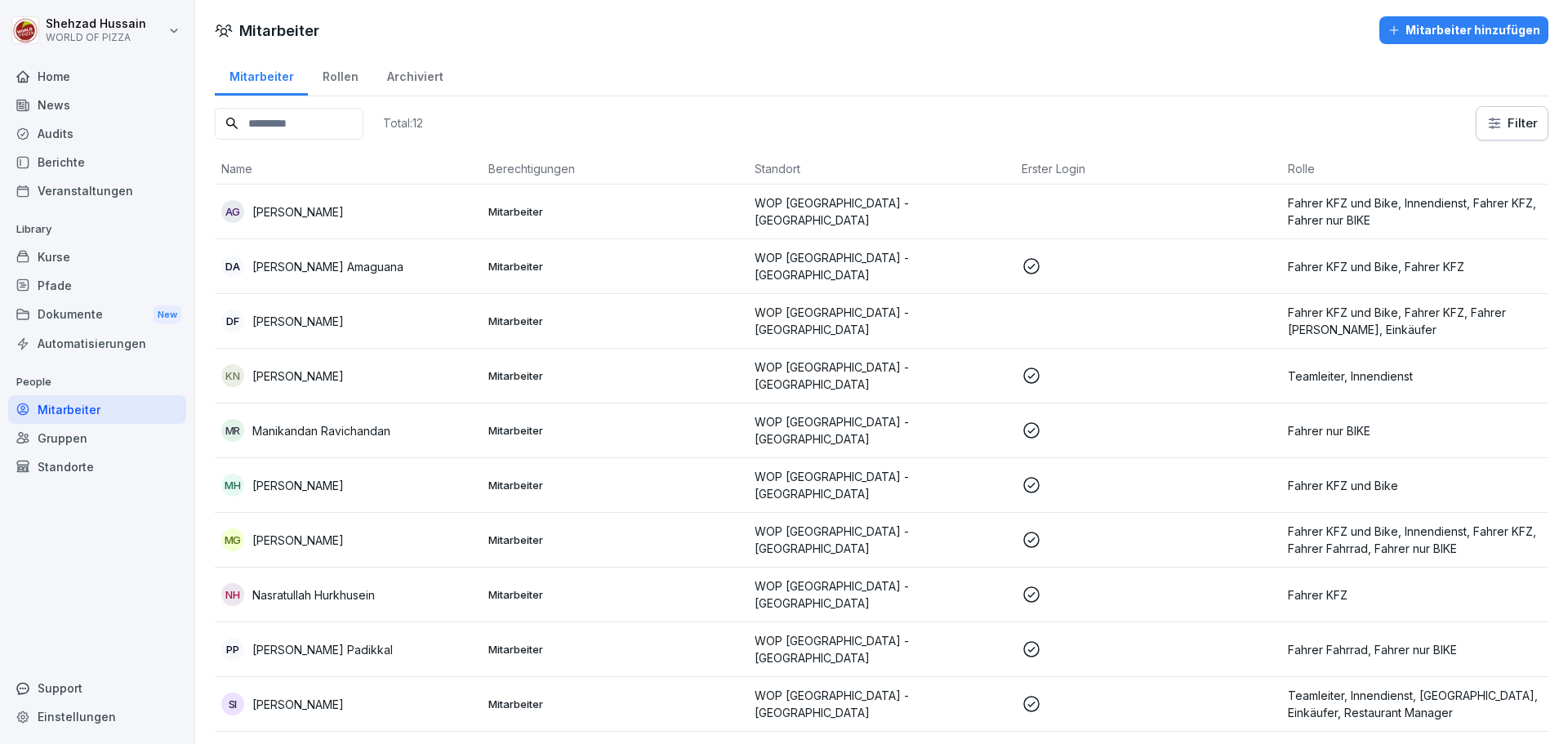
click at [1396, 29] on div "Mitarbeiter hinzufügen" at bounding box center [1464, 30] width 153 height 18
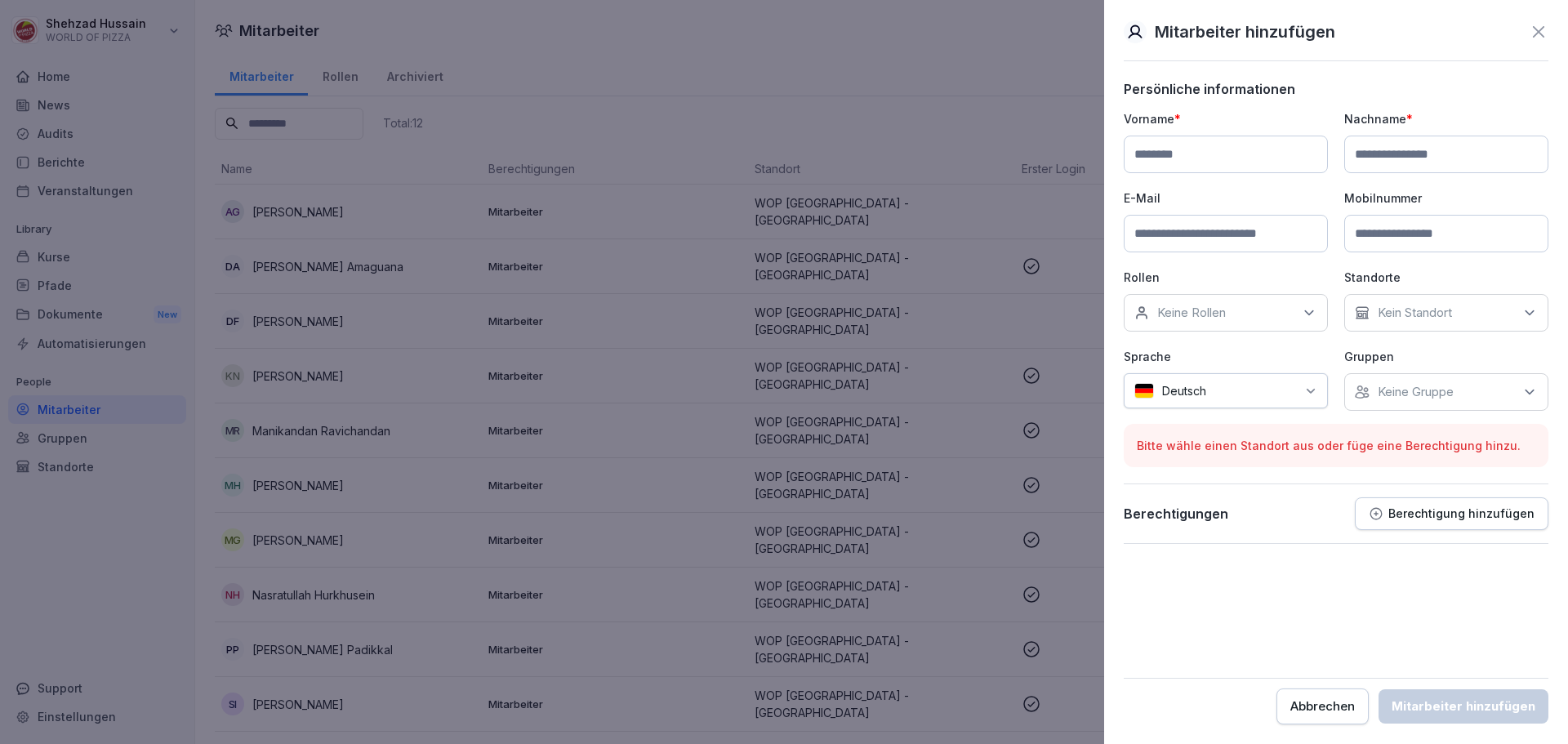
drag, startPoint x: 613, startPoint y: 524, endPoint x: 954, endPoint y: 493, distance: 342.4
click at [620, 524] on div at bounding box center [784, 372] width 1568 height 744
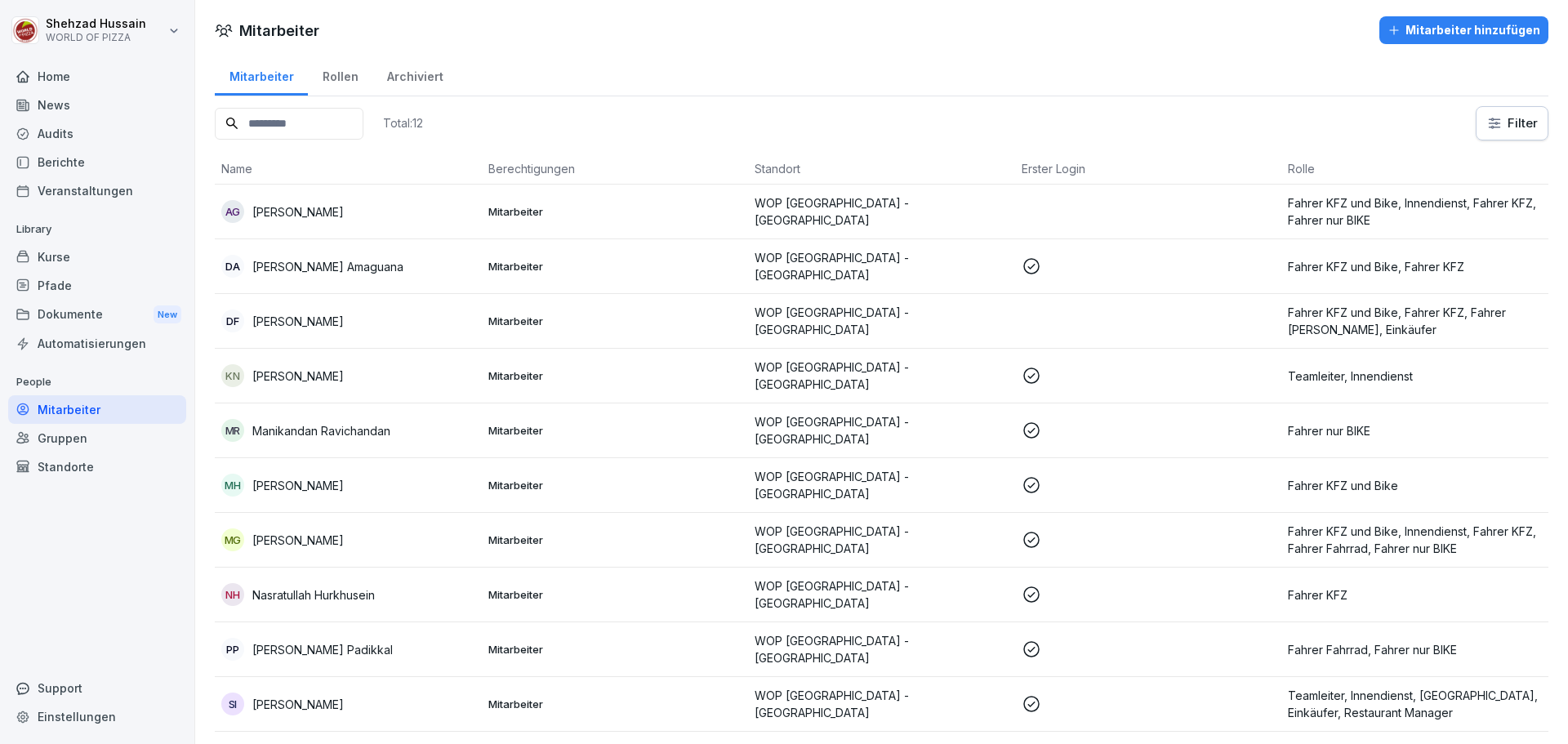
click at [1048, 478] on p at bounding box center [1149, 485] width 254 height 20
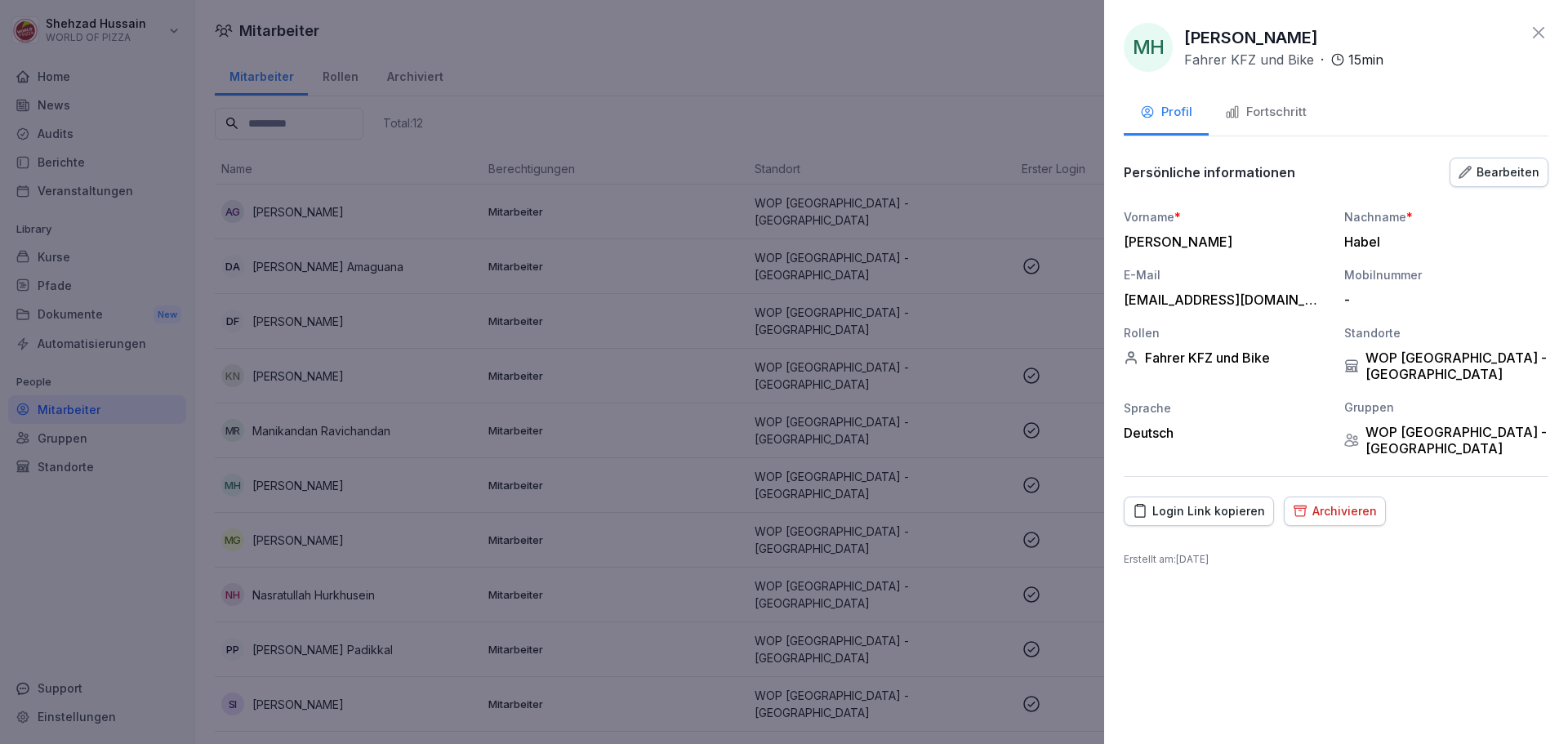
click at [1231, 116] on icon "button" at bounding box center [1233, 113] width 12 height 12
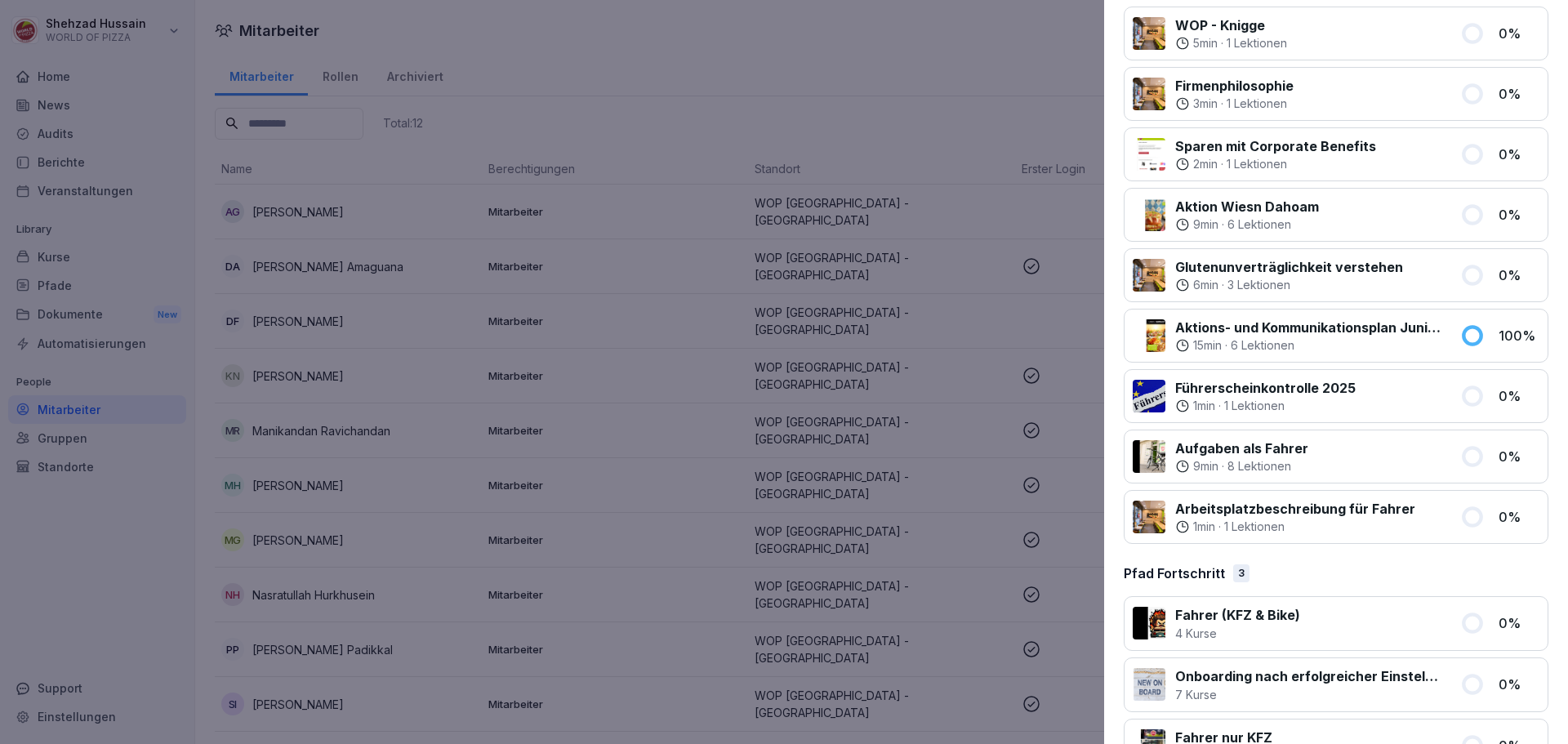
scroll to position [626, 0]
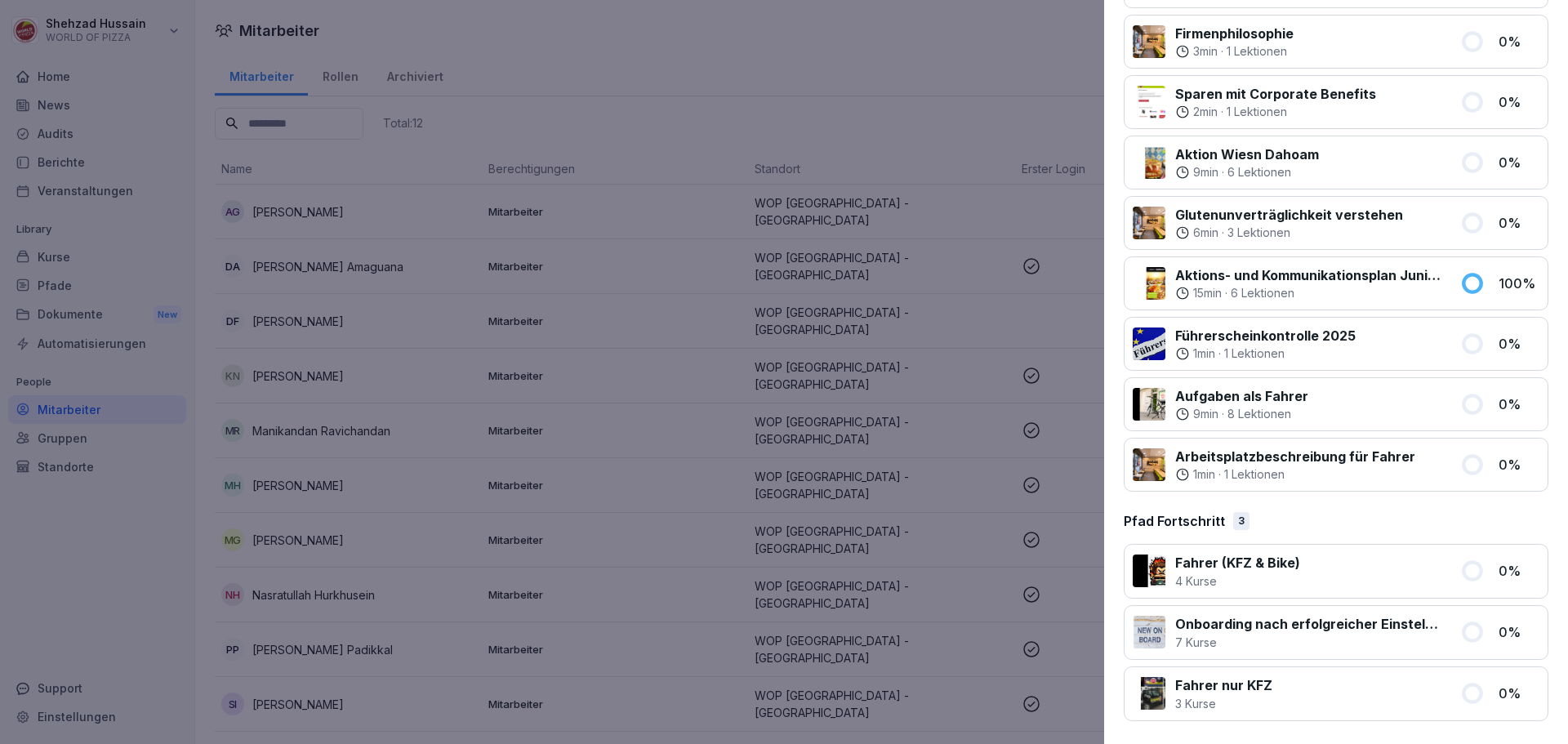
click at [992, 599] on div at bounding box center [784, 372] width 1568 height 744
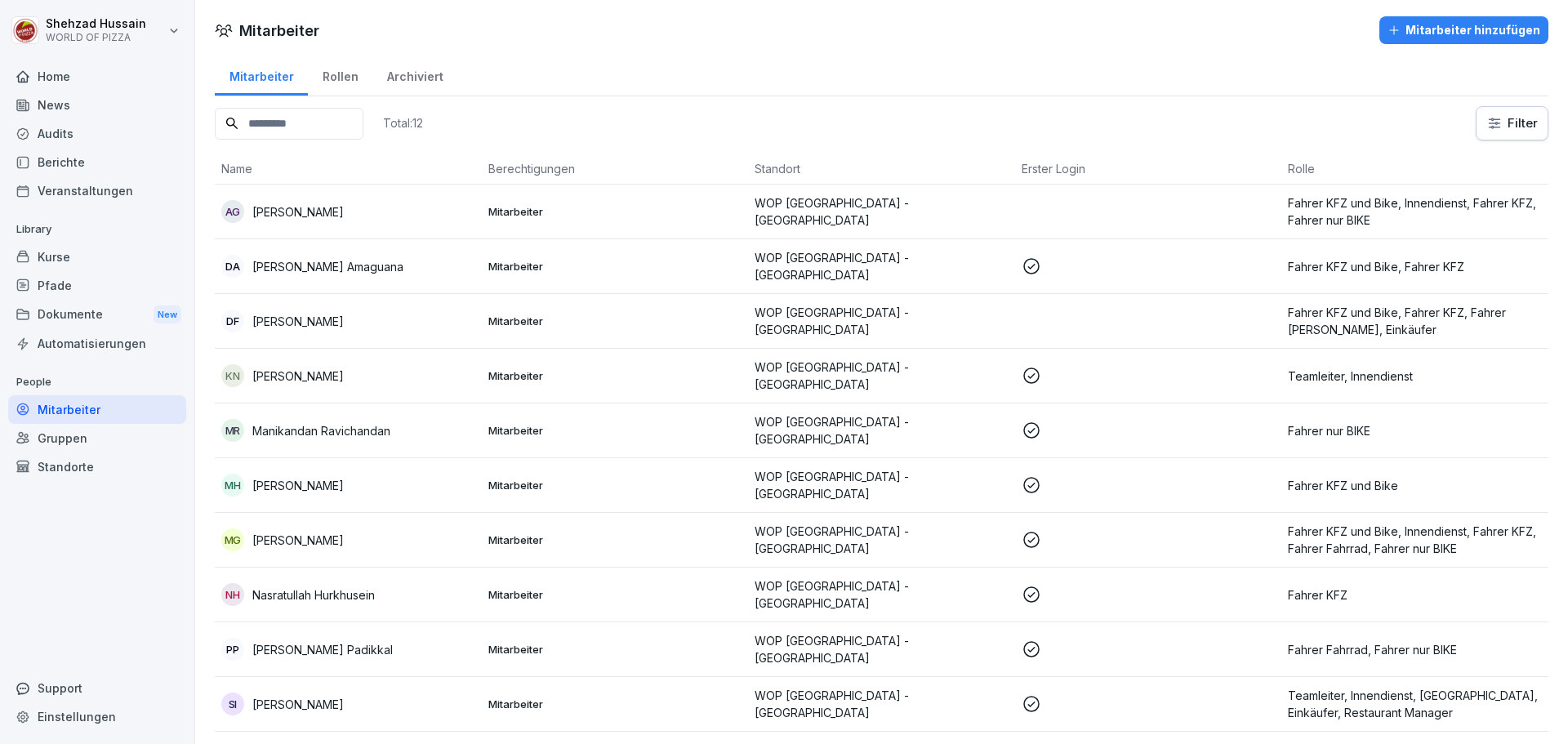
click at [1489, 21] on div "Mitarbeiter hinzufügen" at bounding box center [1464, 30] width 153 height 18
